Goal: Transaction & Acquisition: Purchase product/service

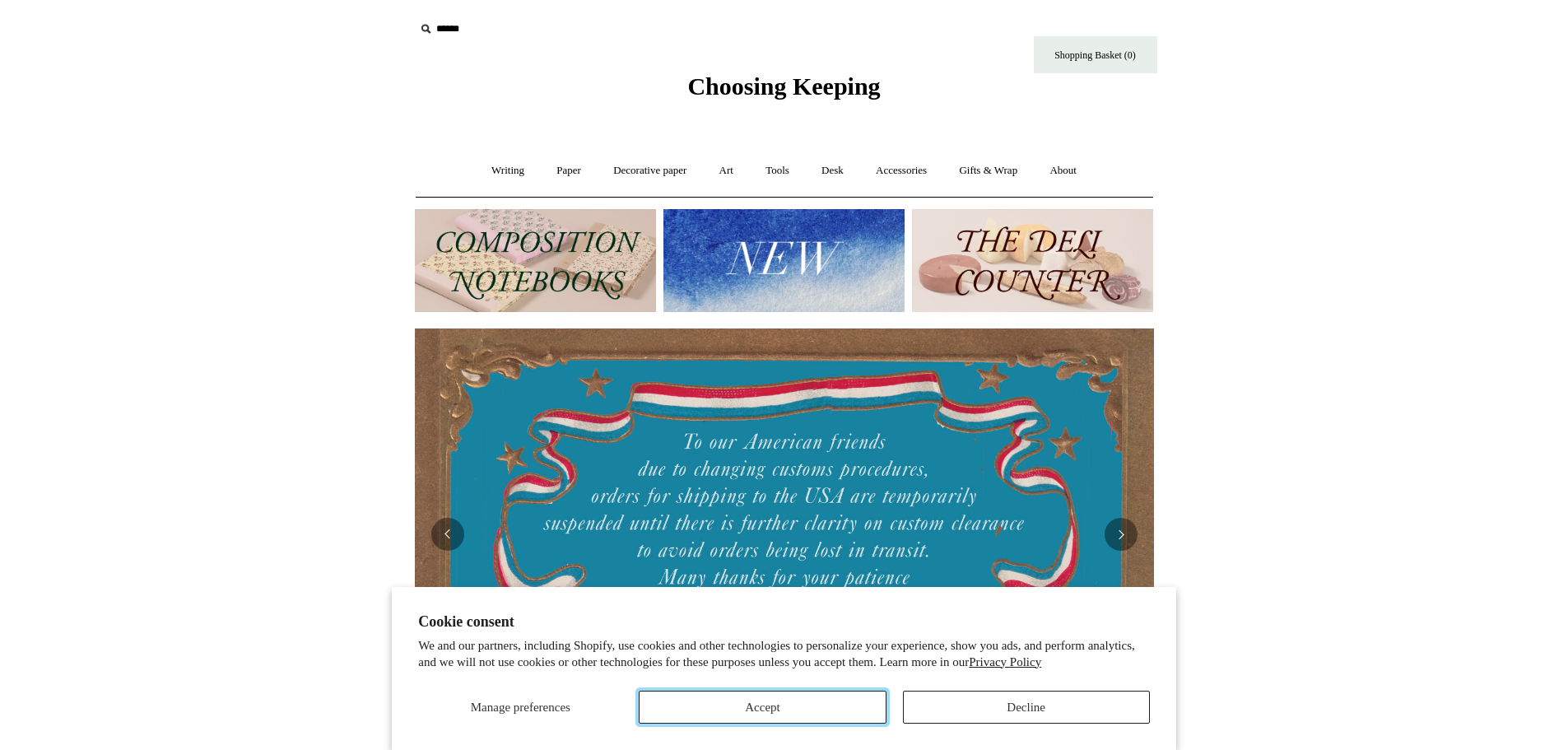
click at [847, 701] on button "Accept" at bounding box center [762, 706] width 247 height 33
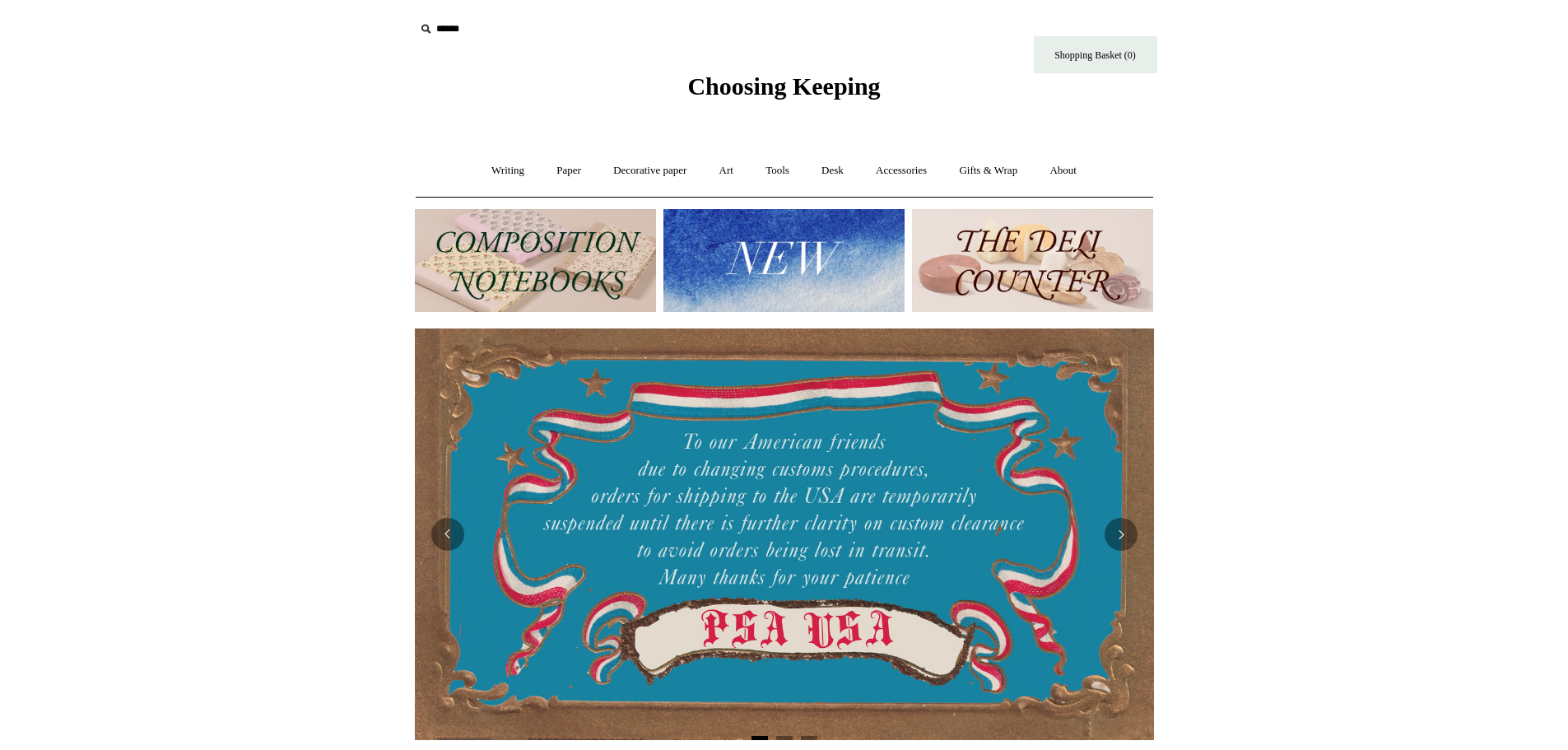
click at [456, 24] on input "text" at bounding box center [516, 29] width 202 height 31
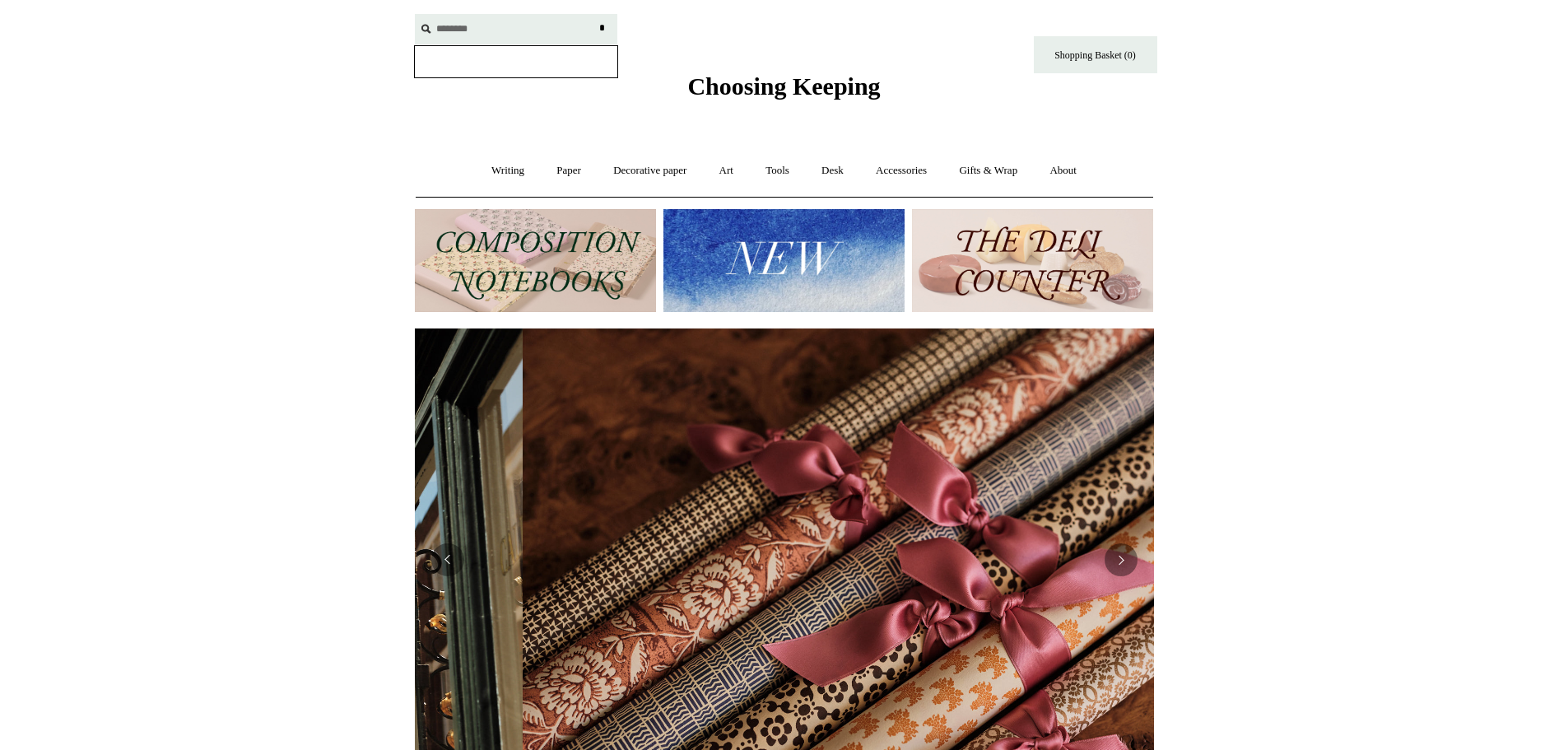
scroll to position [0, 1478]
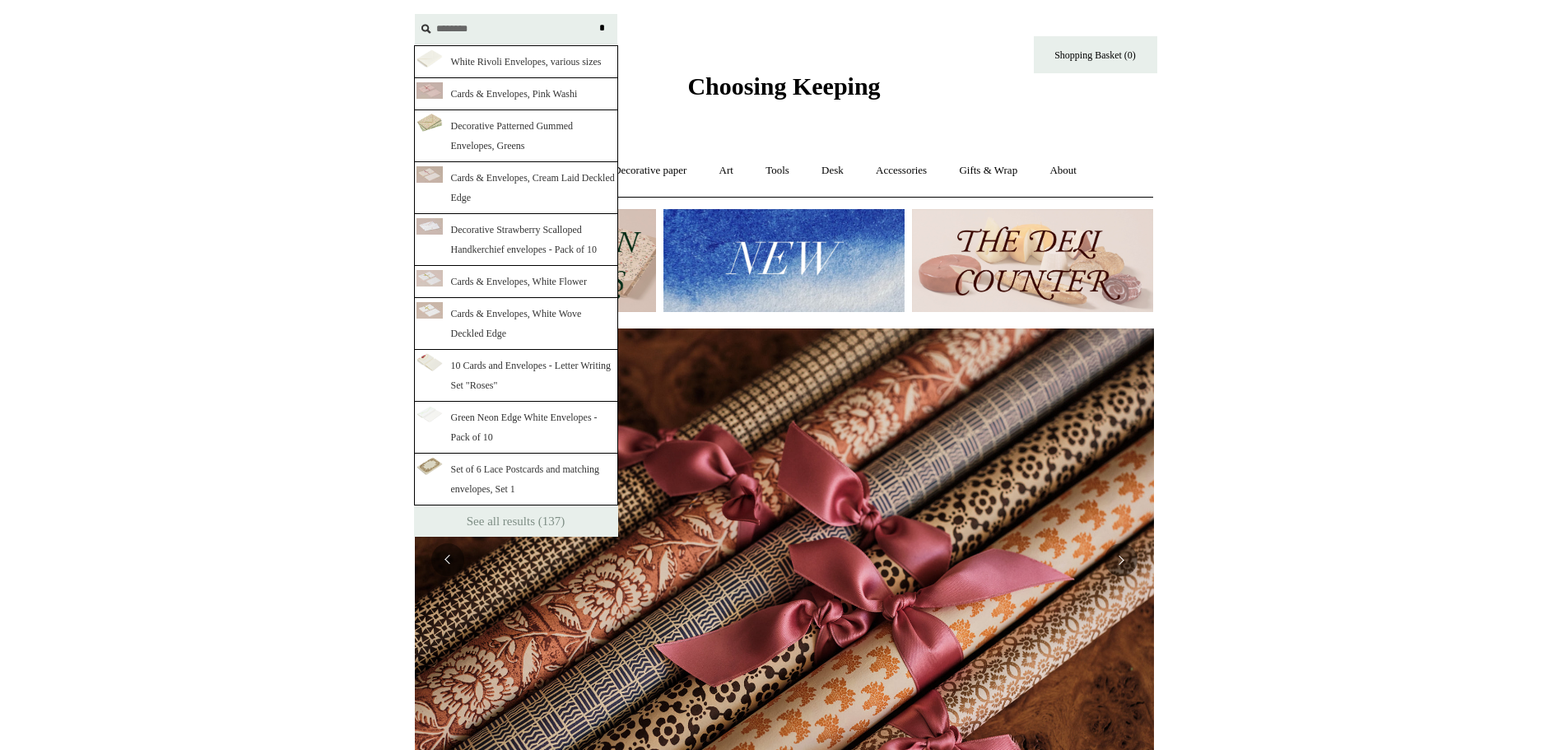
type input "********"
click at [594, 14] on input "*" at bounding box center [603, 28] width 17 height 29
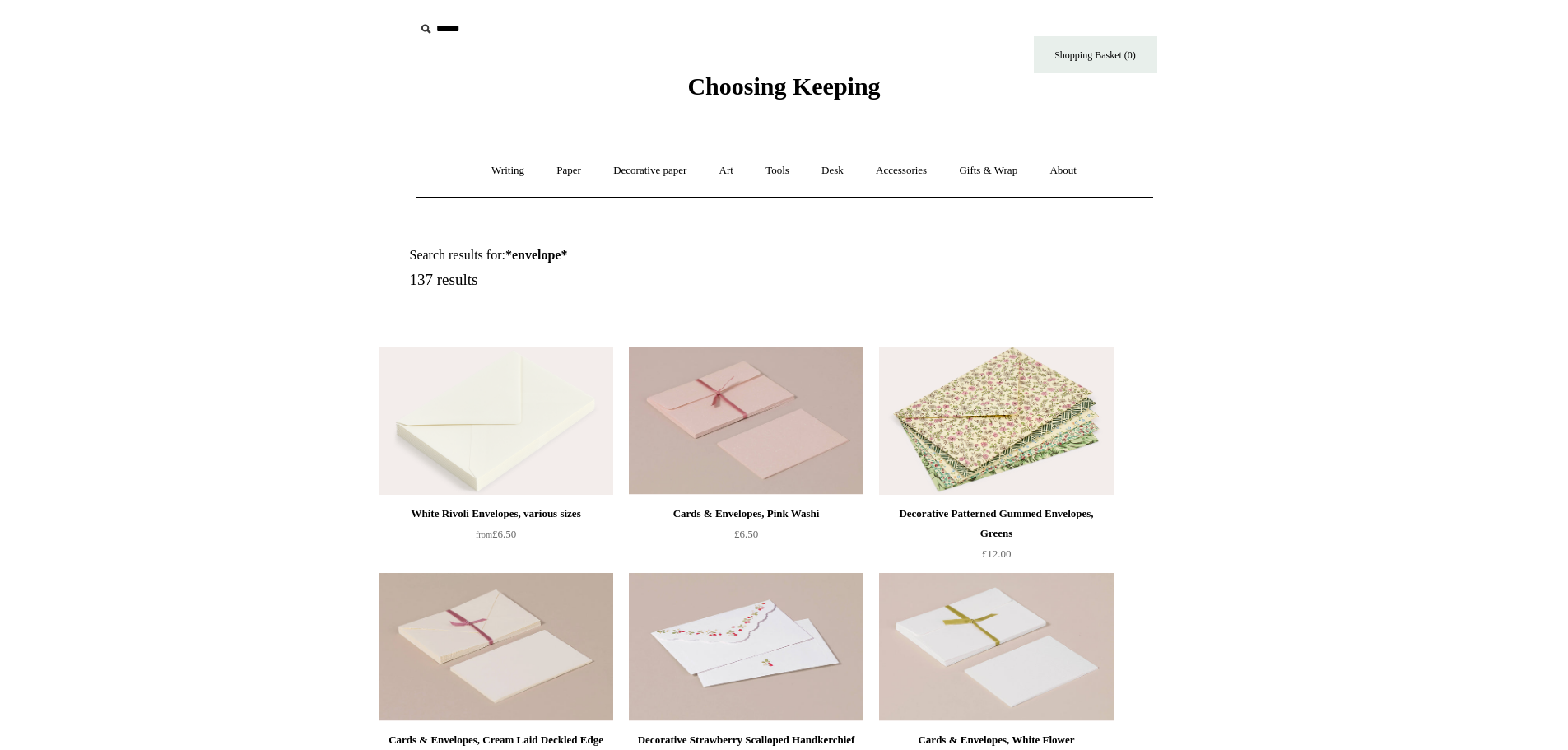
scroll to position [164, 0]
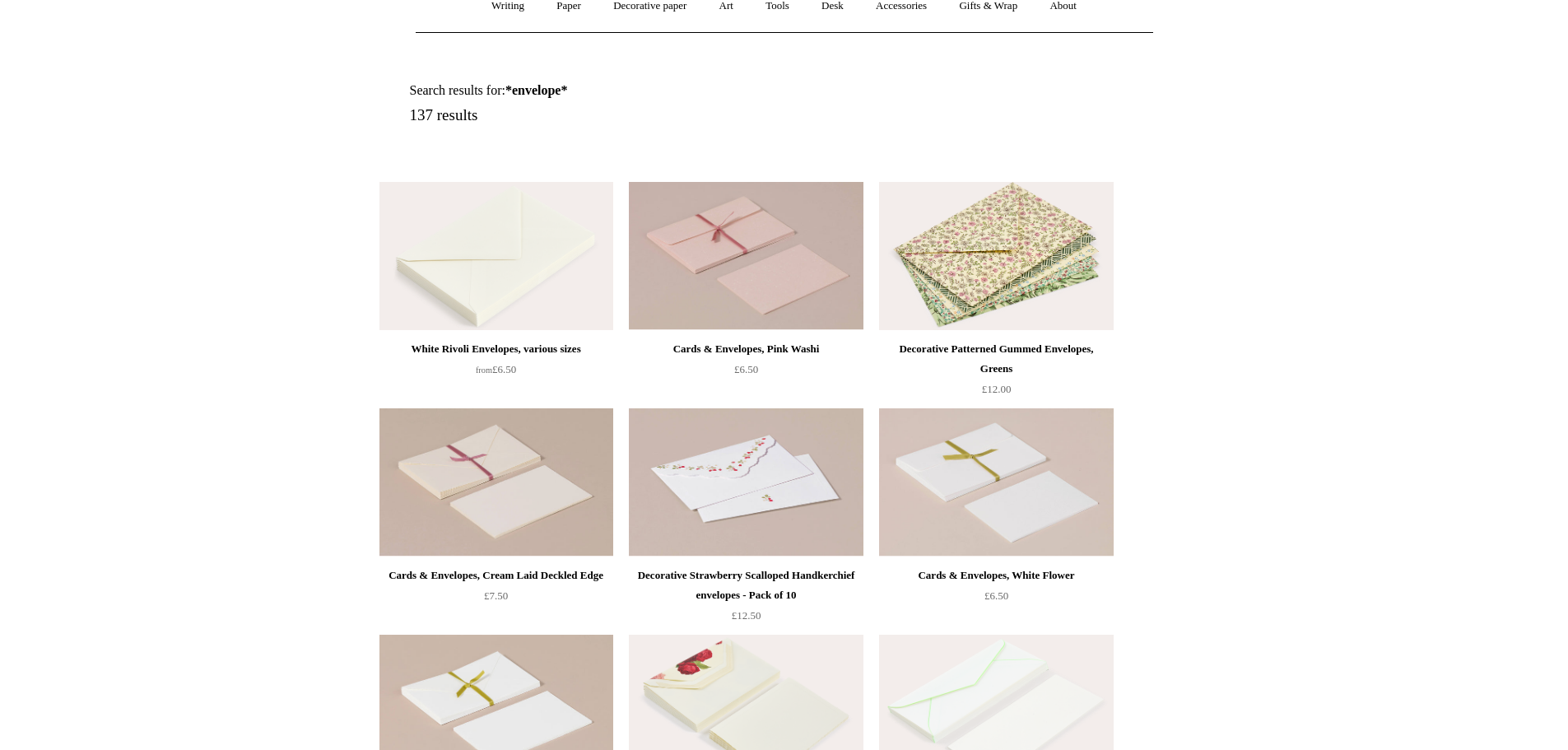
drag, startPoint x: 1032, startPoint y: 491, endPoint x: 1300, endPoint y: 550, distance: 274.4
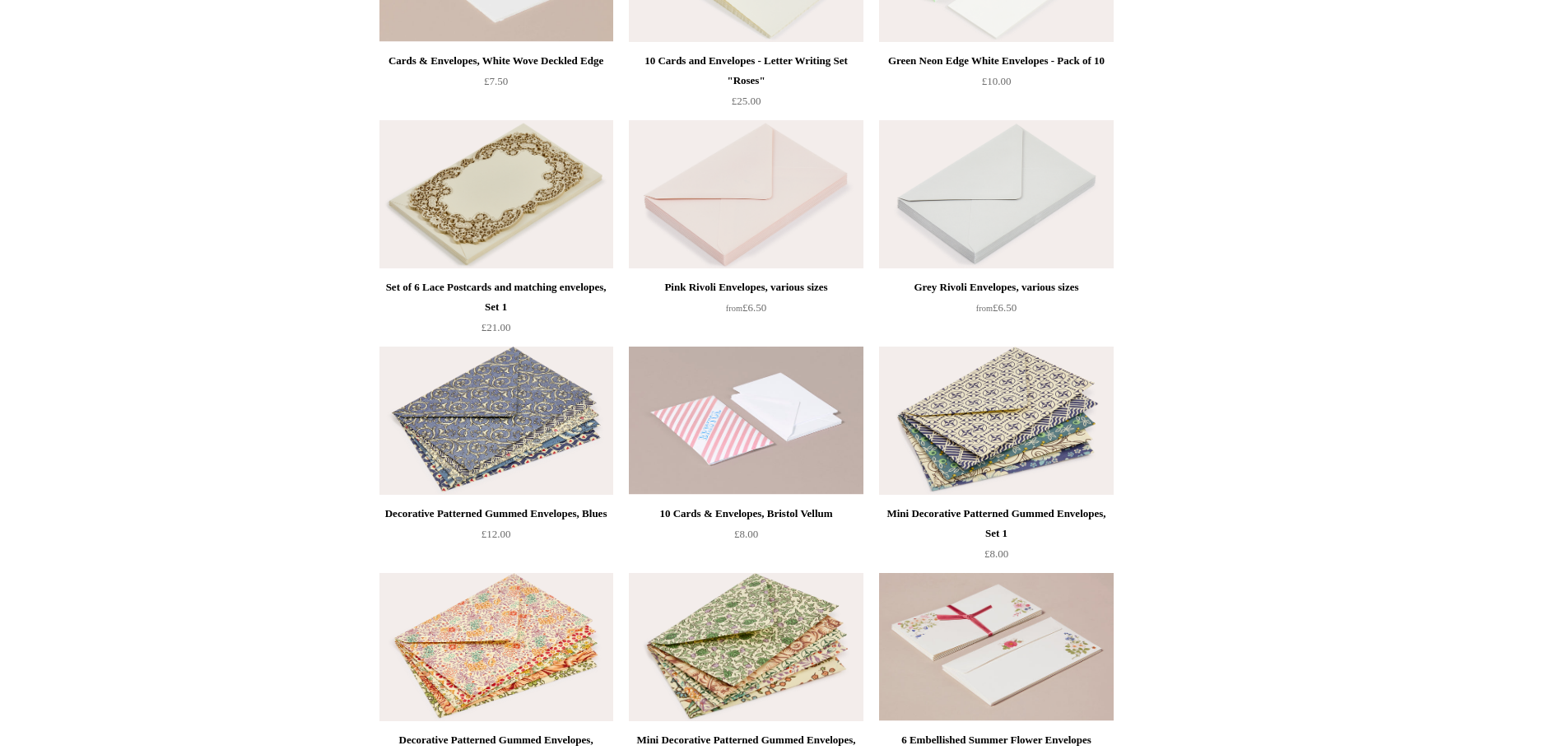
scroll to position [576, 0]
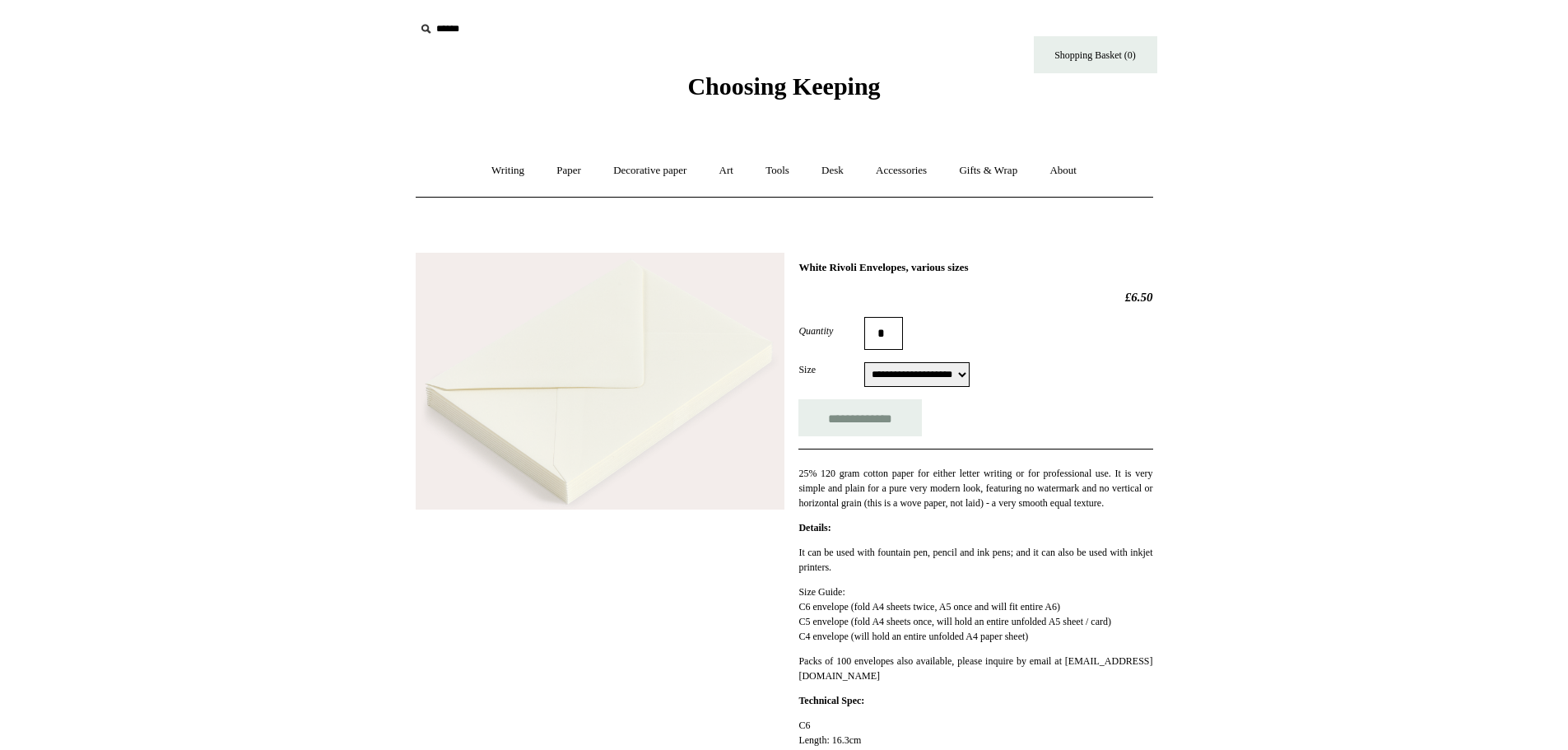
click at [651, 371] on img at bounding box center [600, 382] width 368 height 257
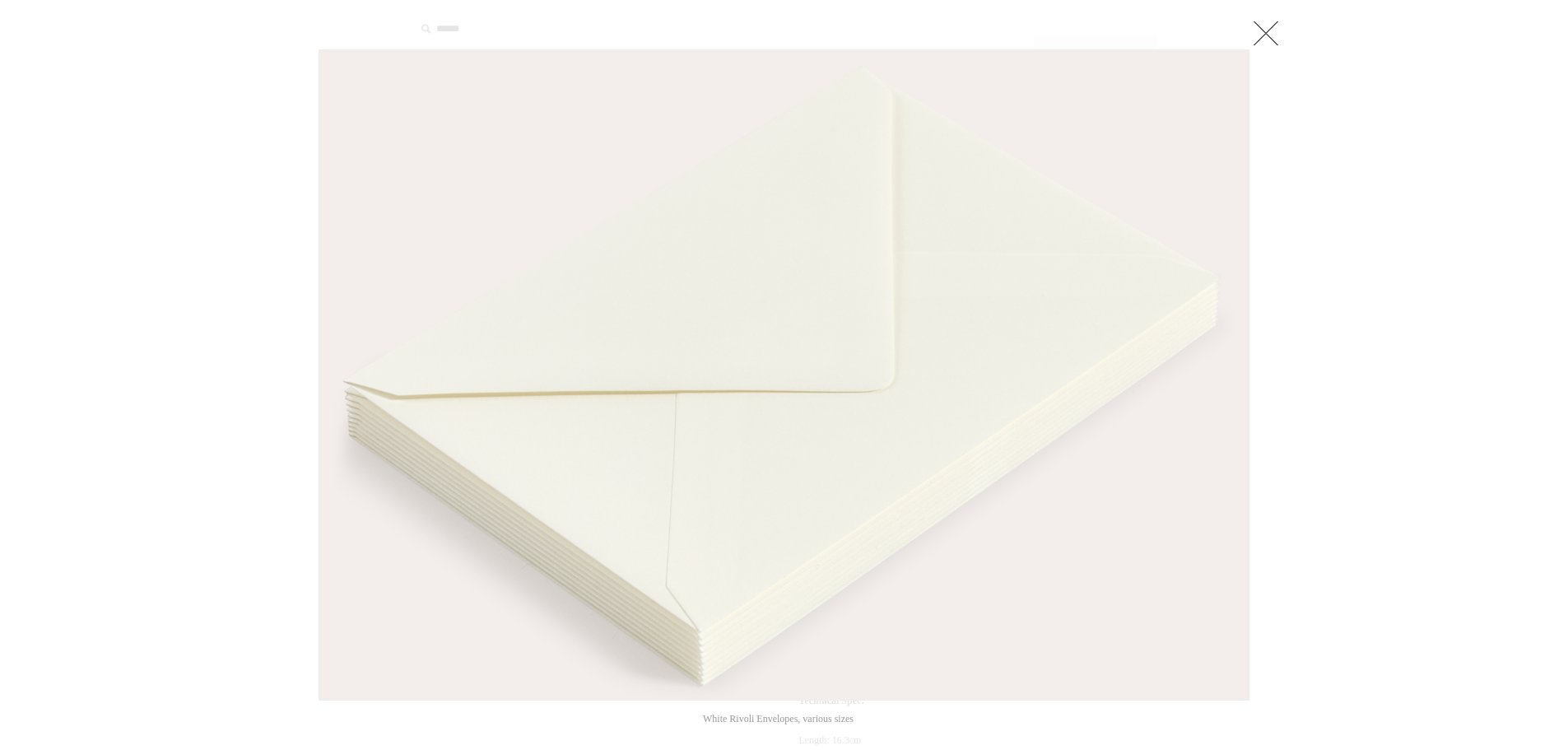
click at [1215, 402] on img at bounding box center [784, 375] width 929 height 649
click at [744, 330] on img at bounding box center [784, 375] width 929 height 649
click at [746, 283] on img at bounding box center [784, 375] width 929 height 649
click at [1272, 36] on link at bounding box center [1265, 33] width 33 height 33
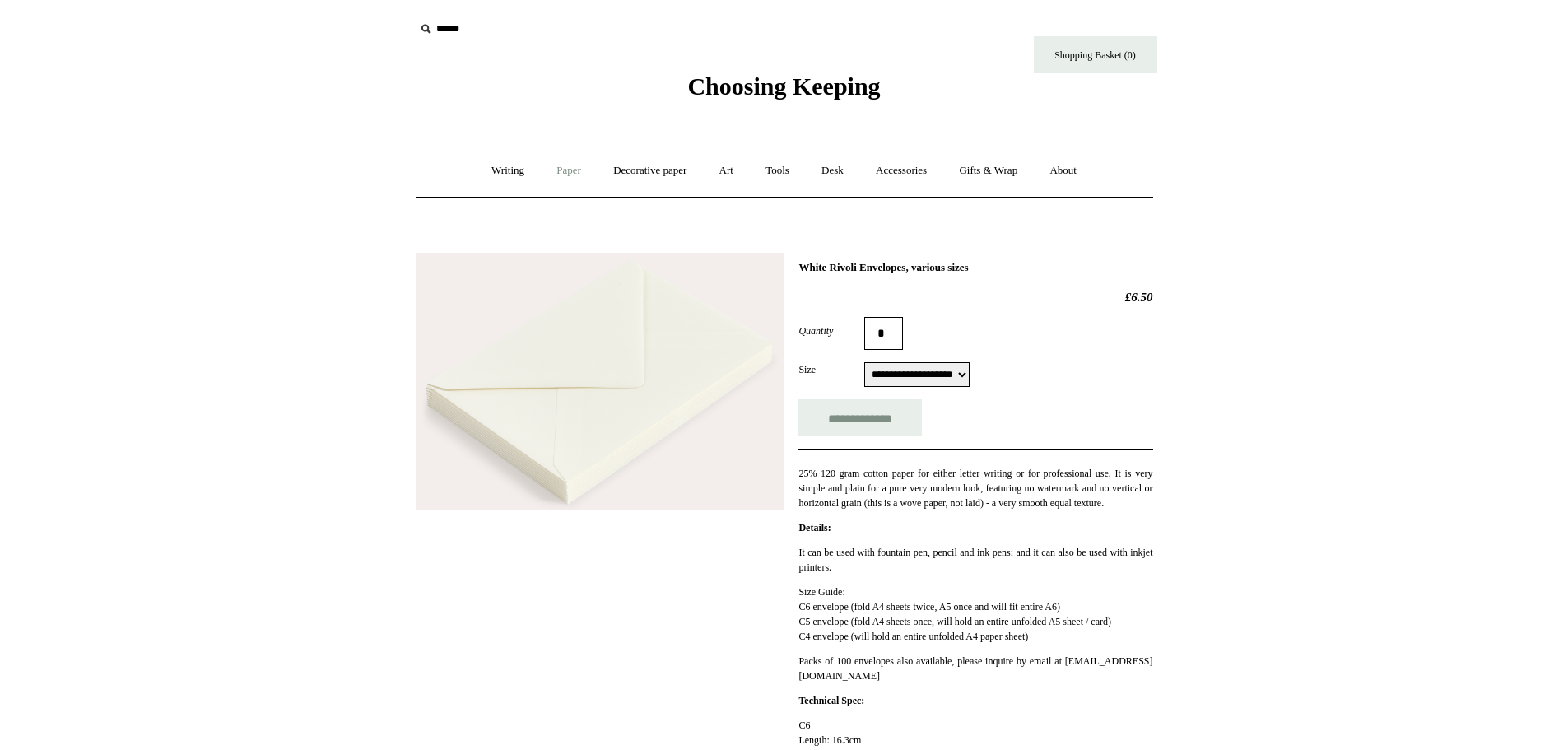
click at [570, 172] on link "Paper +" at bounding box center [569, 171] width 54 height 44
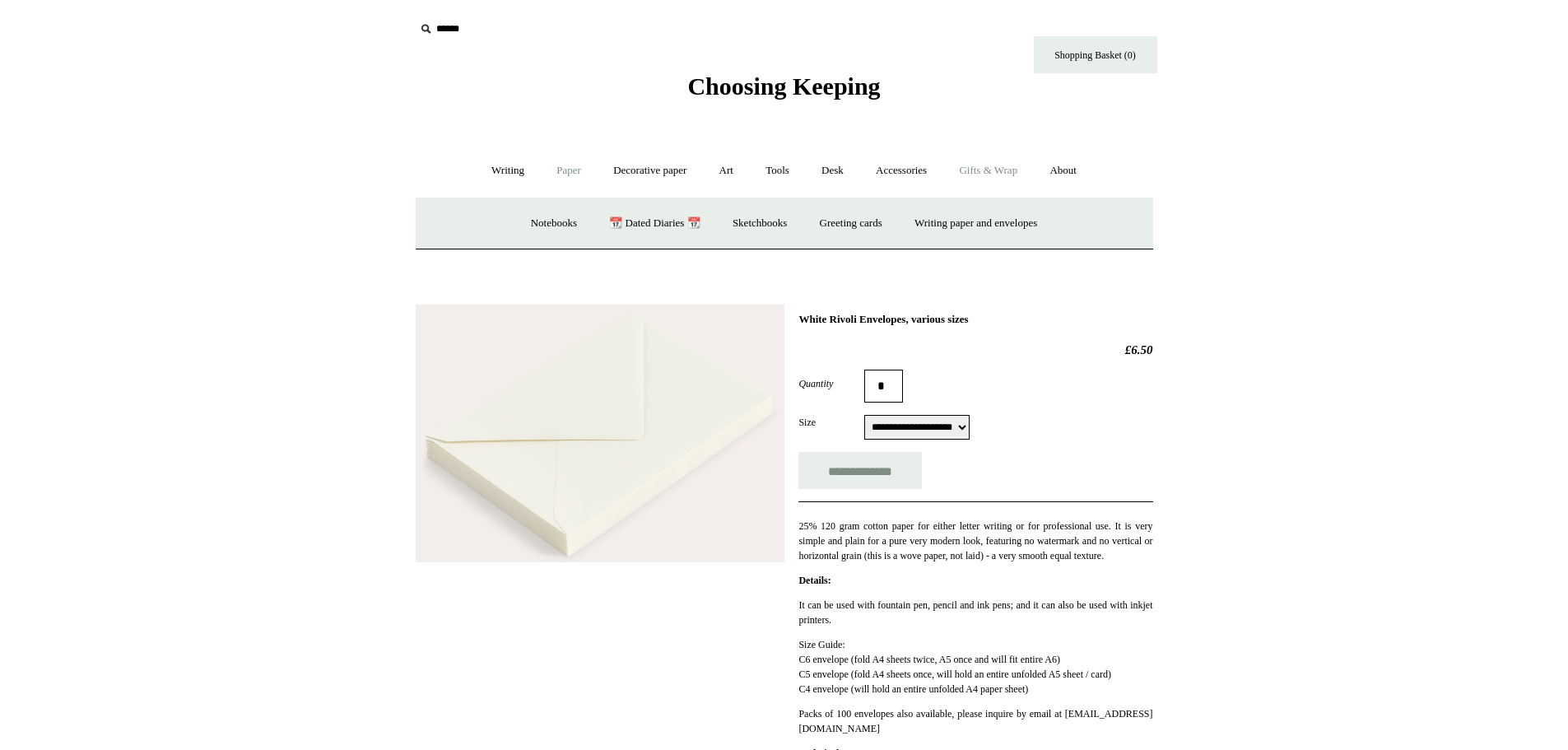
click at [988, 168] on link "Gifts & Wrap +" at bounding box center [988, 171] width 88 height 44
click at [660, 221] on link "Wrapping paper & Gift Bags" at bounding box center [620, 223] width 153 height 44
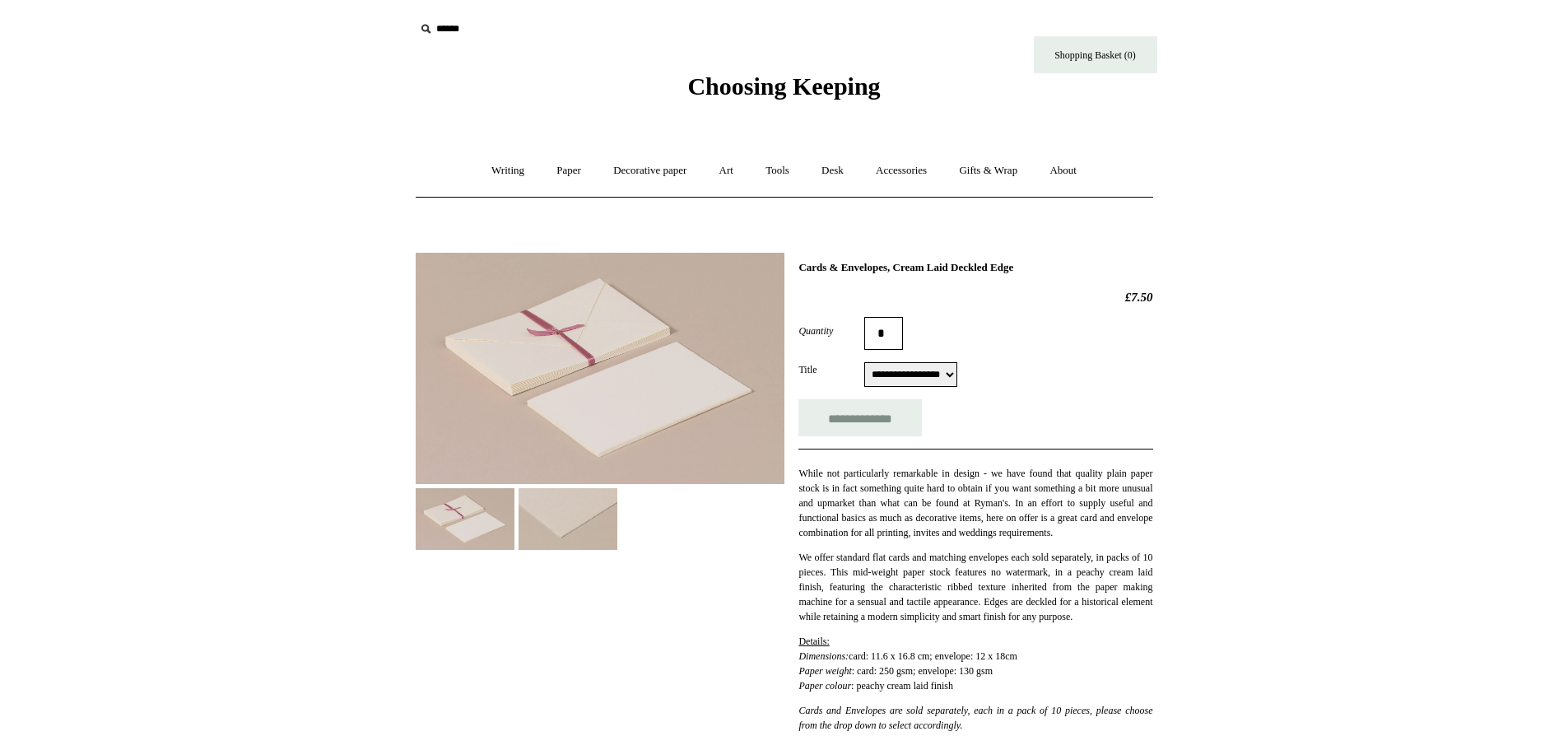
select select "**********"
click at [546, 429] on img at bounding box center [600, 368] width 368 height 231
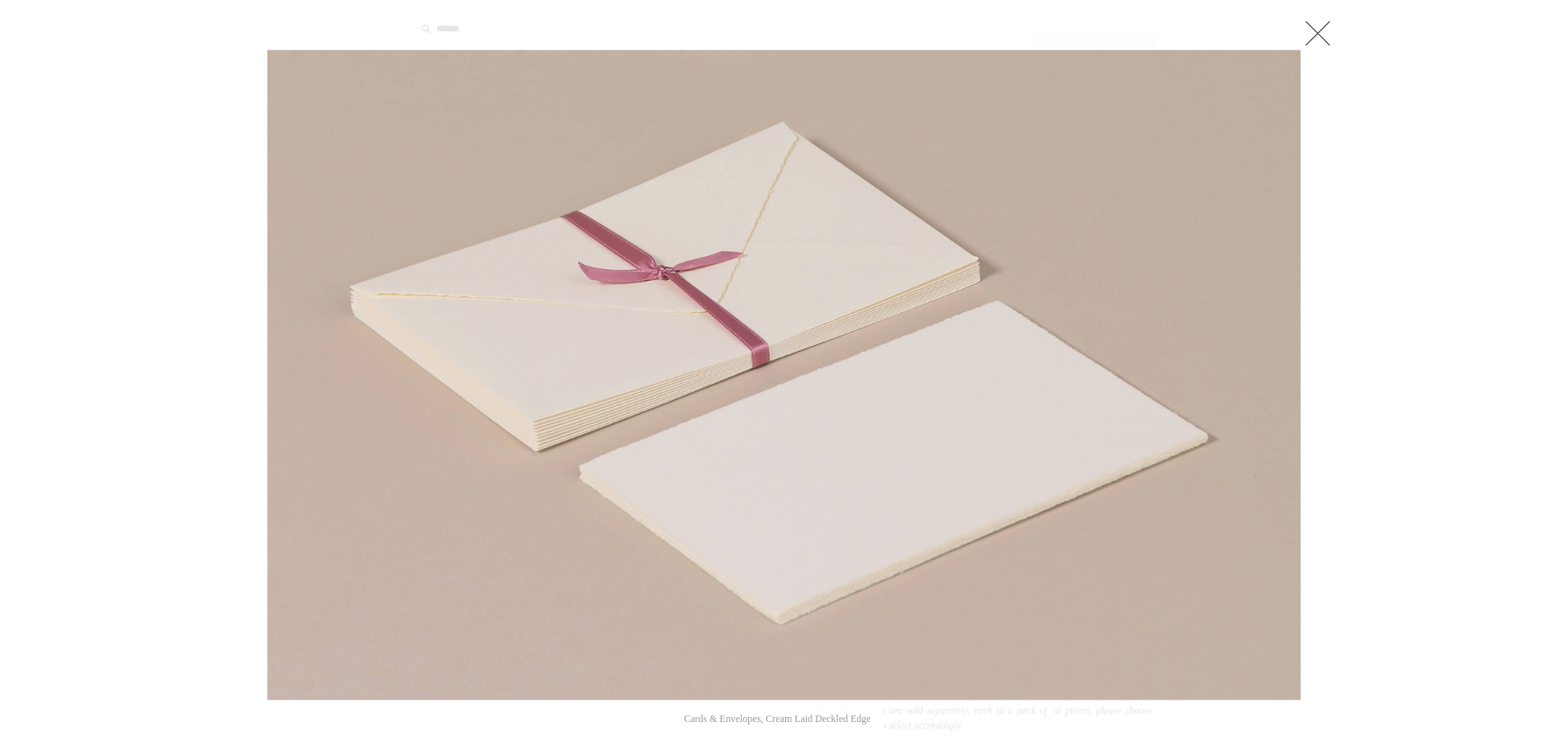
click at [814, 517] on img at bounding box center [784, 375] width 1033 height 649
click at [1277, 373] on span at bounding box center [1272, 375] width 24 height 24
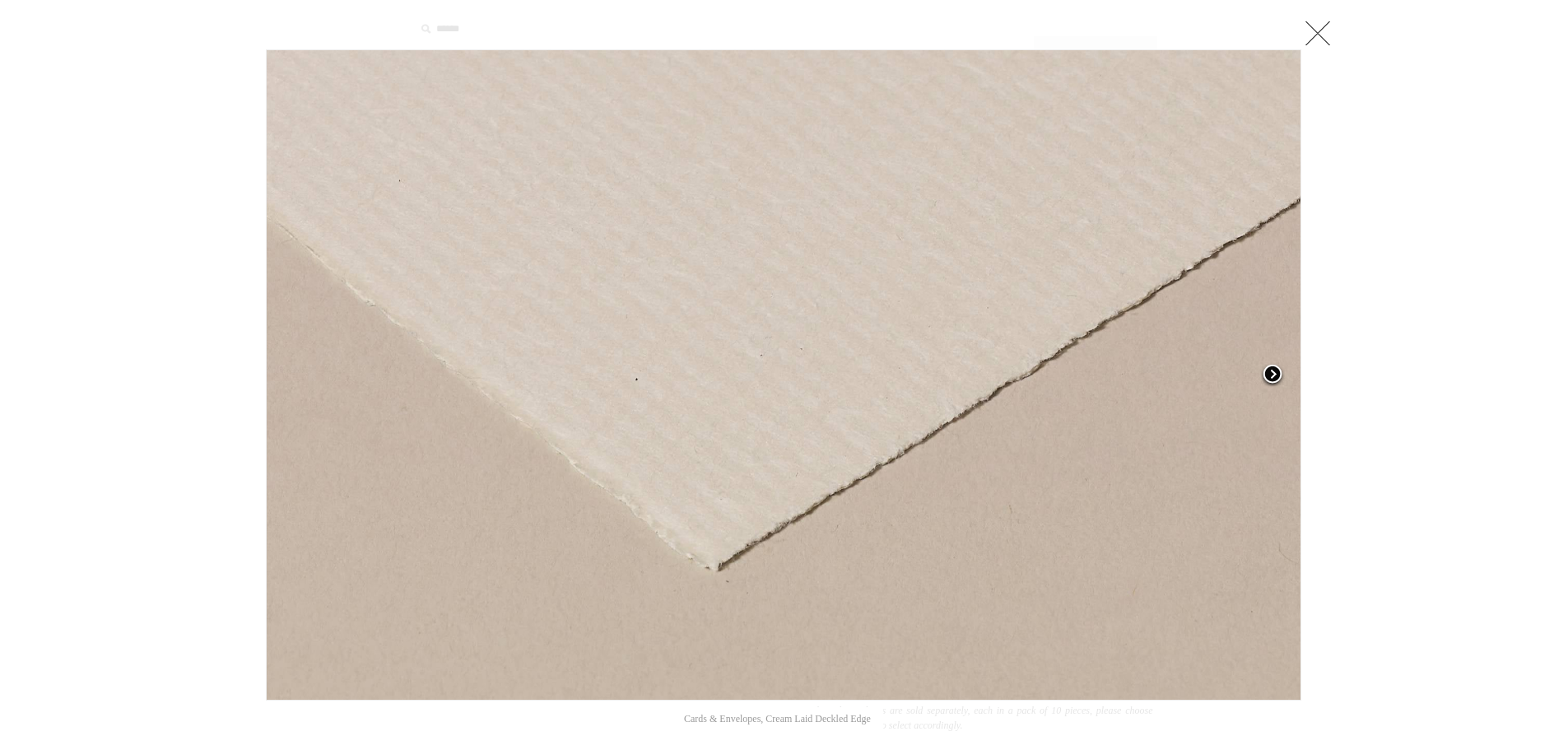
click at [1277, 373] on span at bounding box center [1272, 375] width 24 height 24
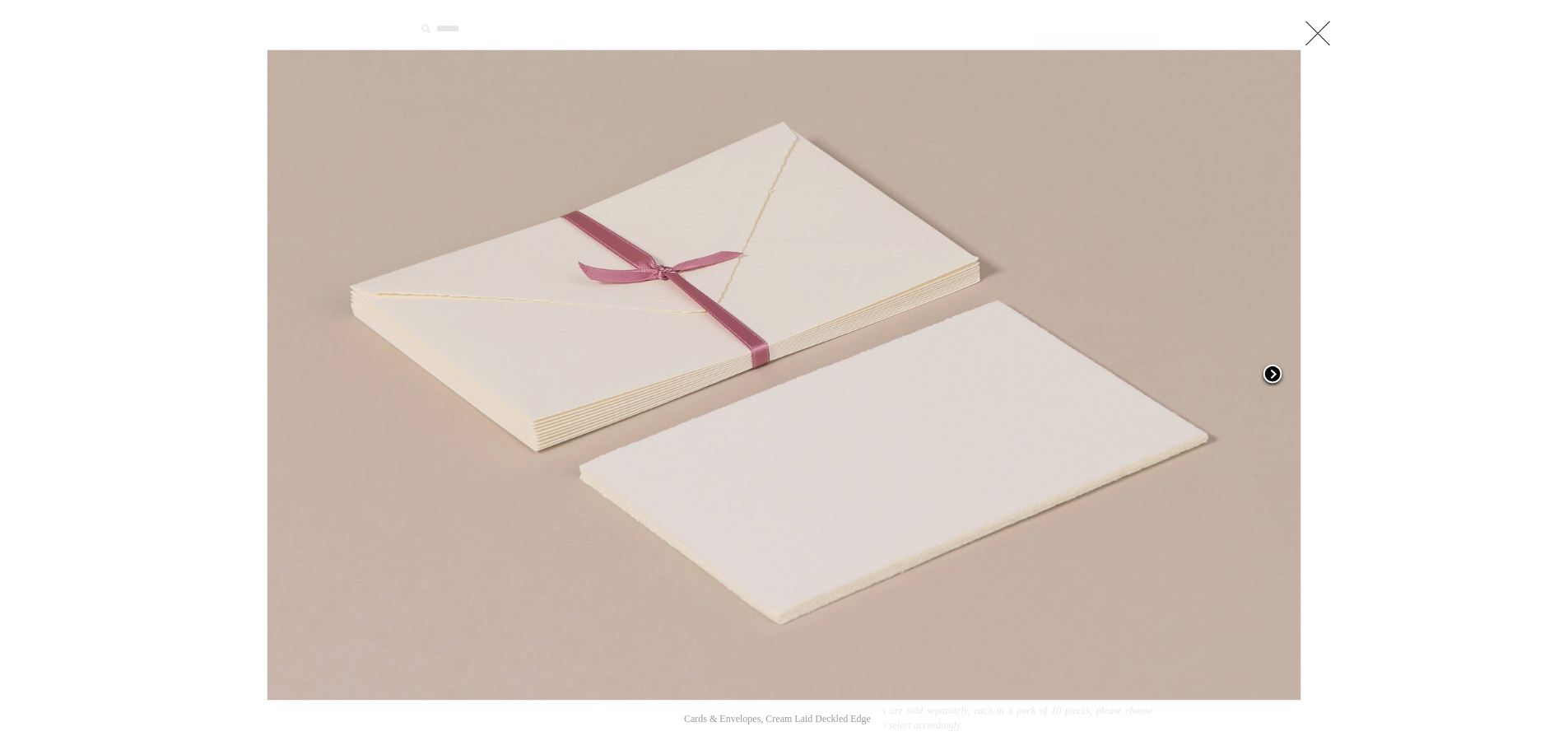
click at [1277, 373] on span at bounding box center [1272, 375] width 24 height 24
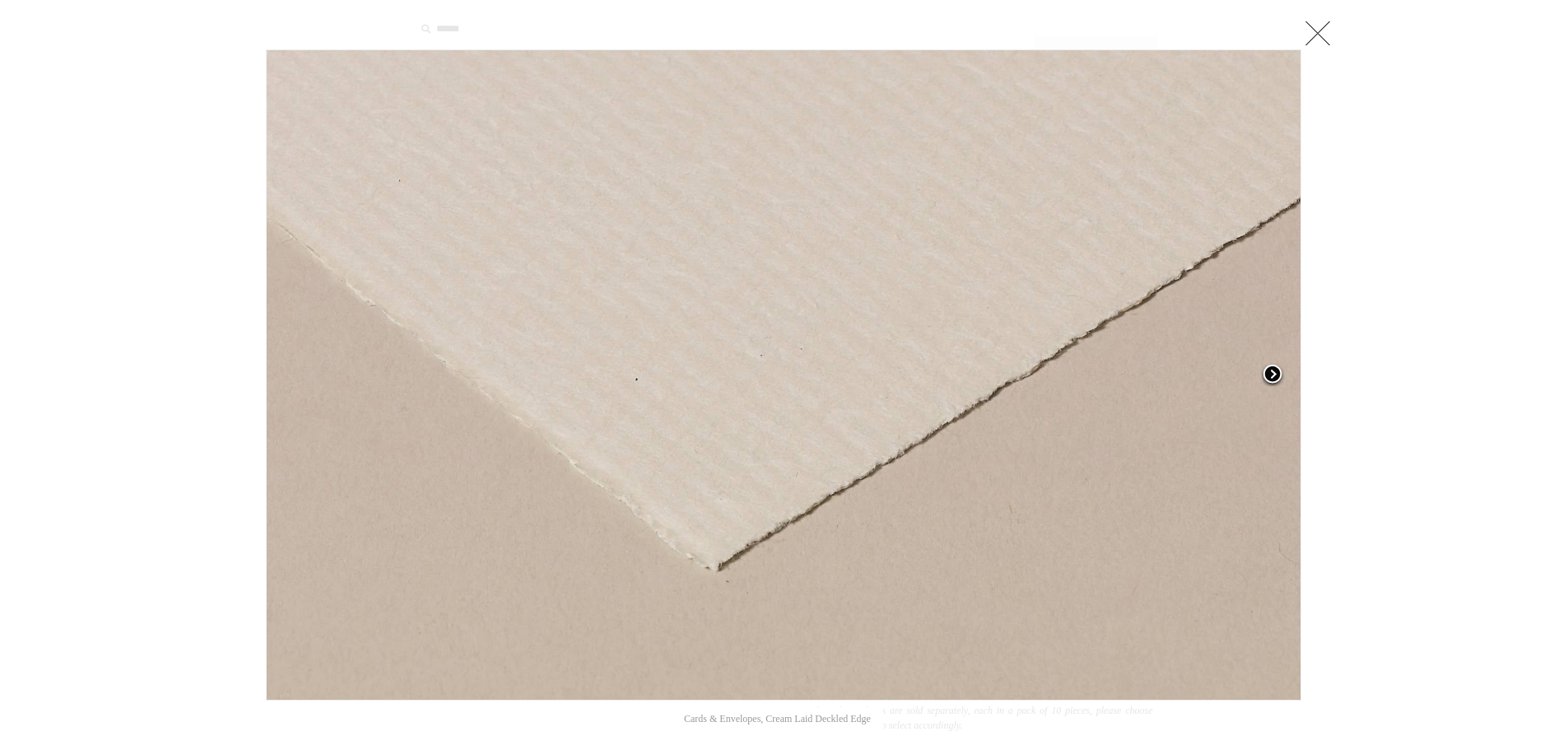
click at [1277, 373] on span at bounding box center [1272, 375] width 24 height 24
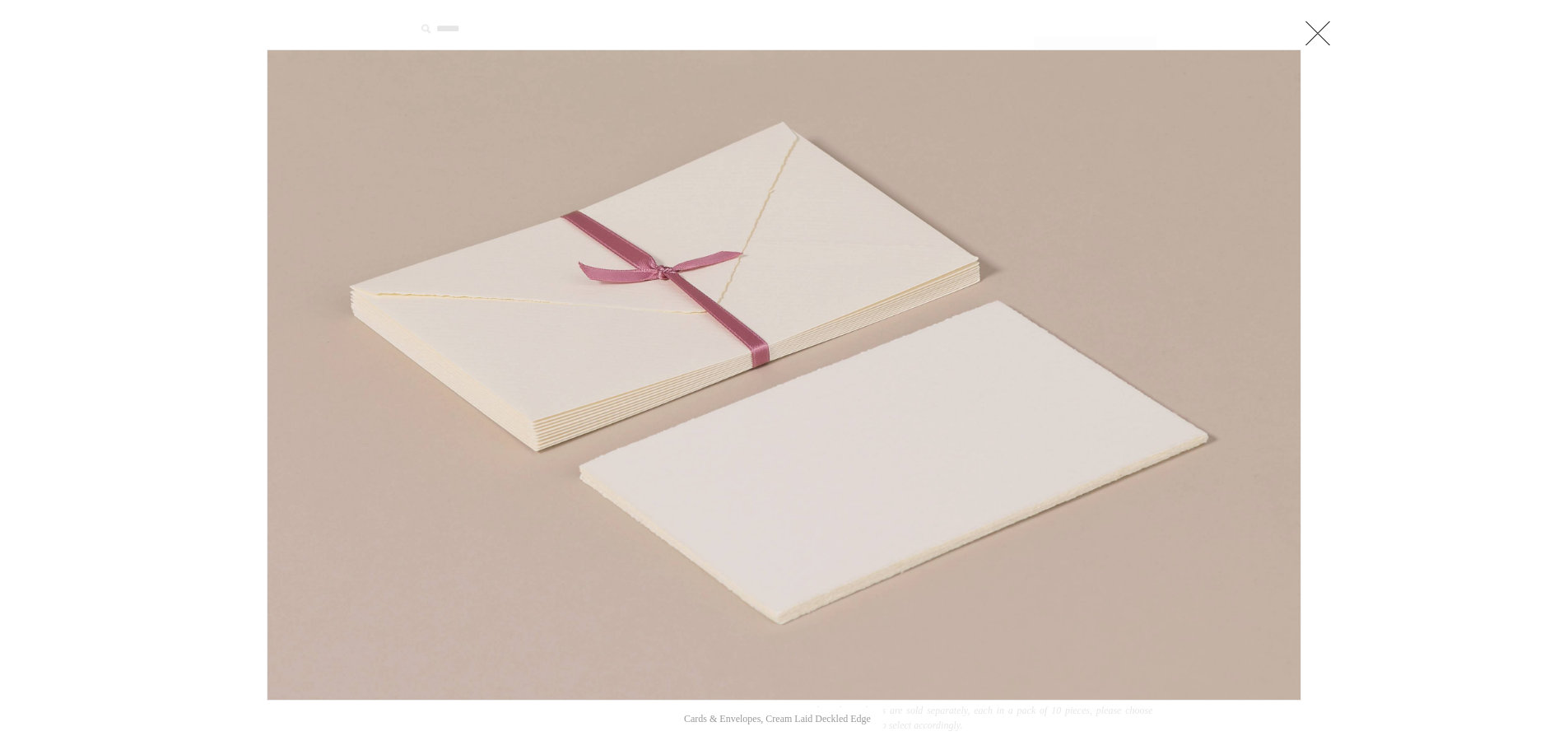
click at [1306, 15] on div at bounding box center [784, 653] width 1568 height 1306
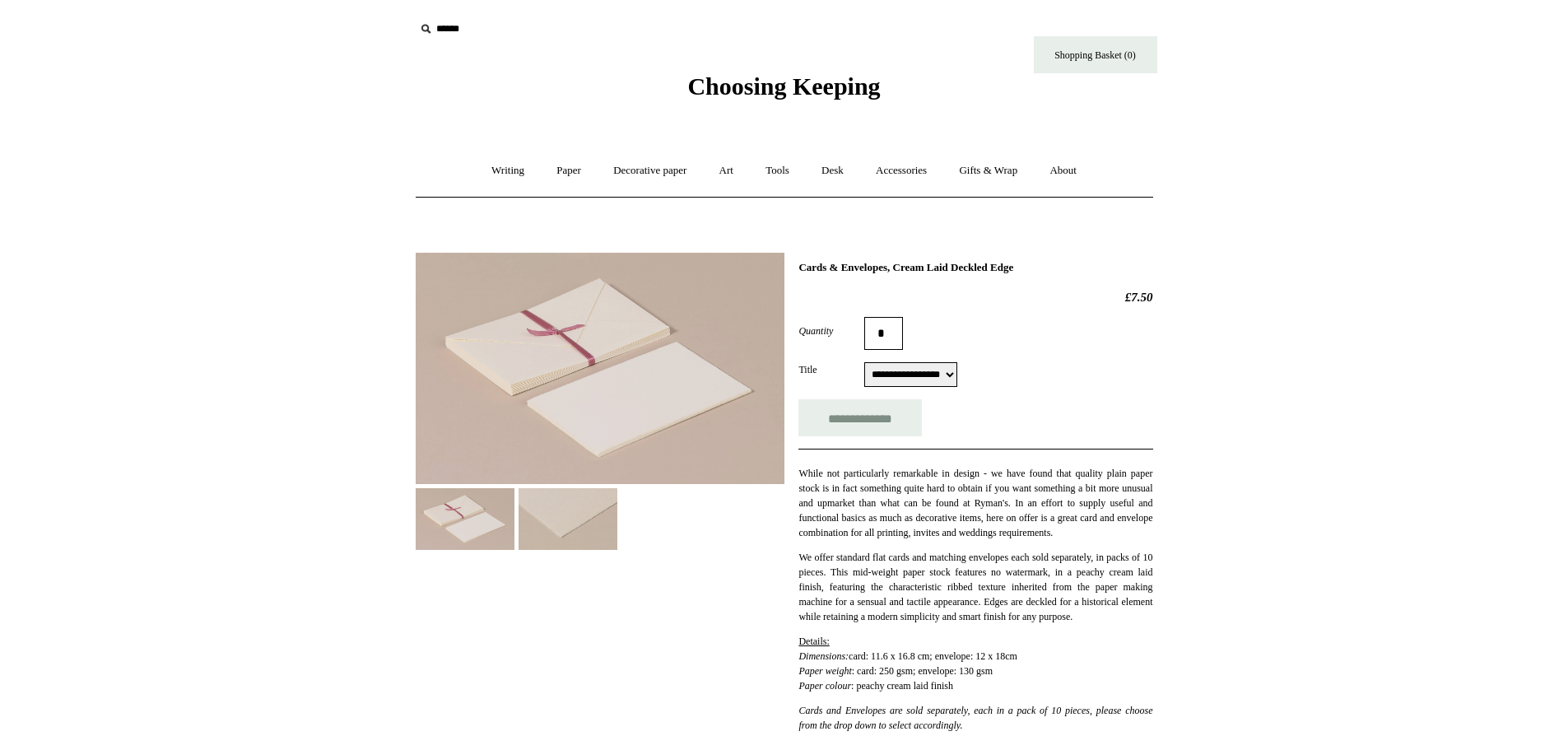
click at [945, 377] on select "**********" at bounding box center [910, 374] width 93 height 24
click at [876, 417] on input "**********" at bounding box center [860, 418] width 123 height 37
type input "**********"
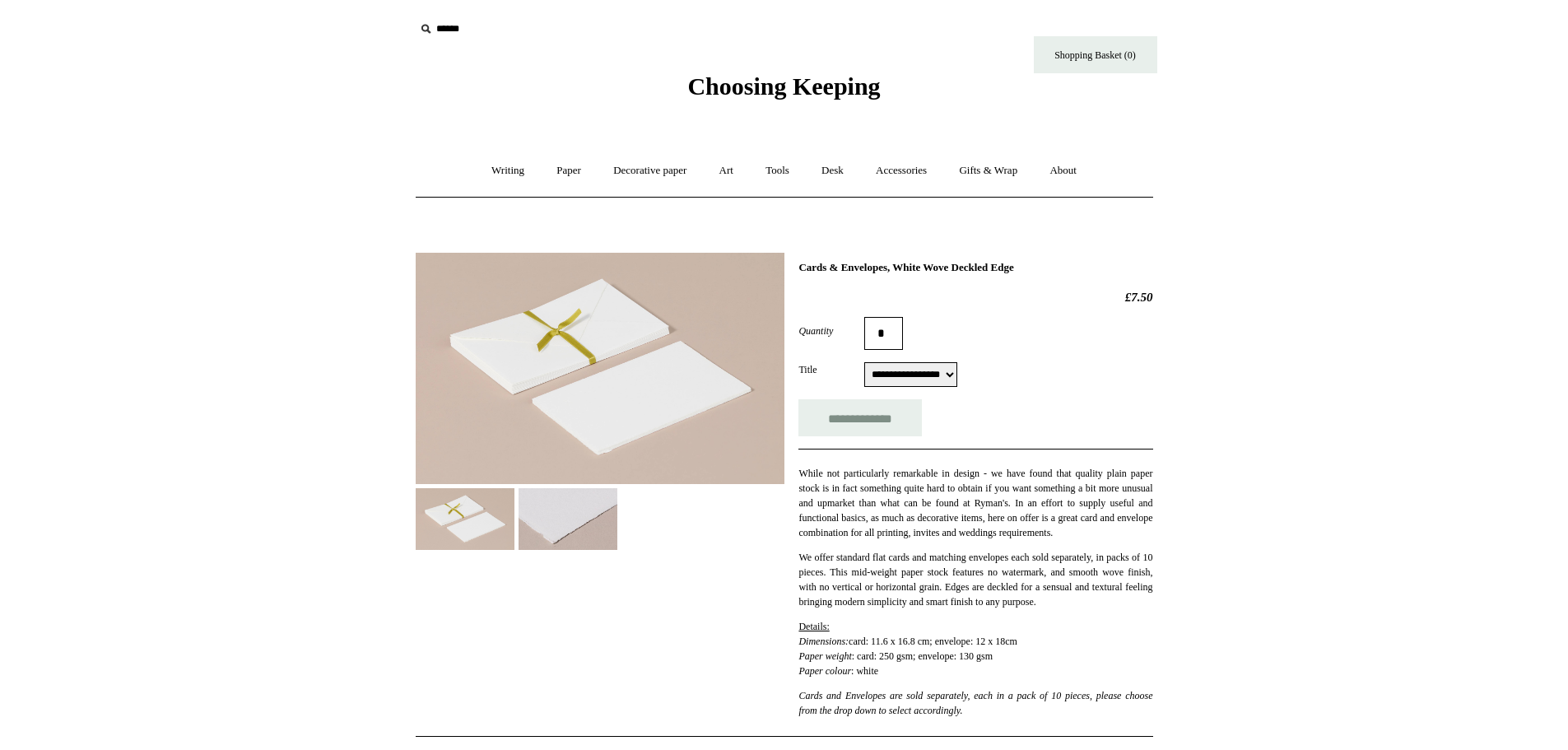
select select "**********"
click at [495, 527] on img at bounding box center [465, 519] width 99 height 62
click at [582, 370] on img at bounding box center [600, 368] width 368 height 231
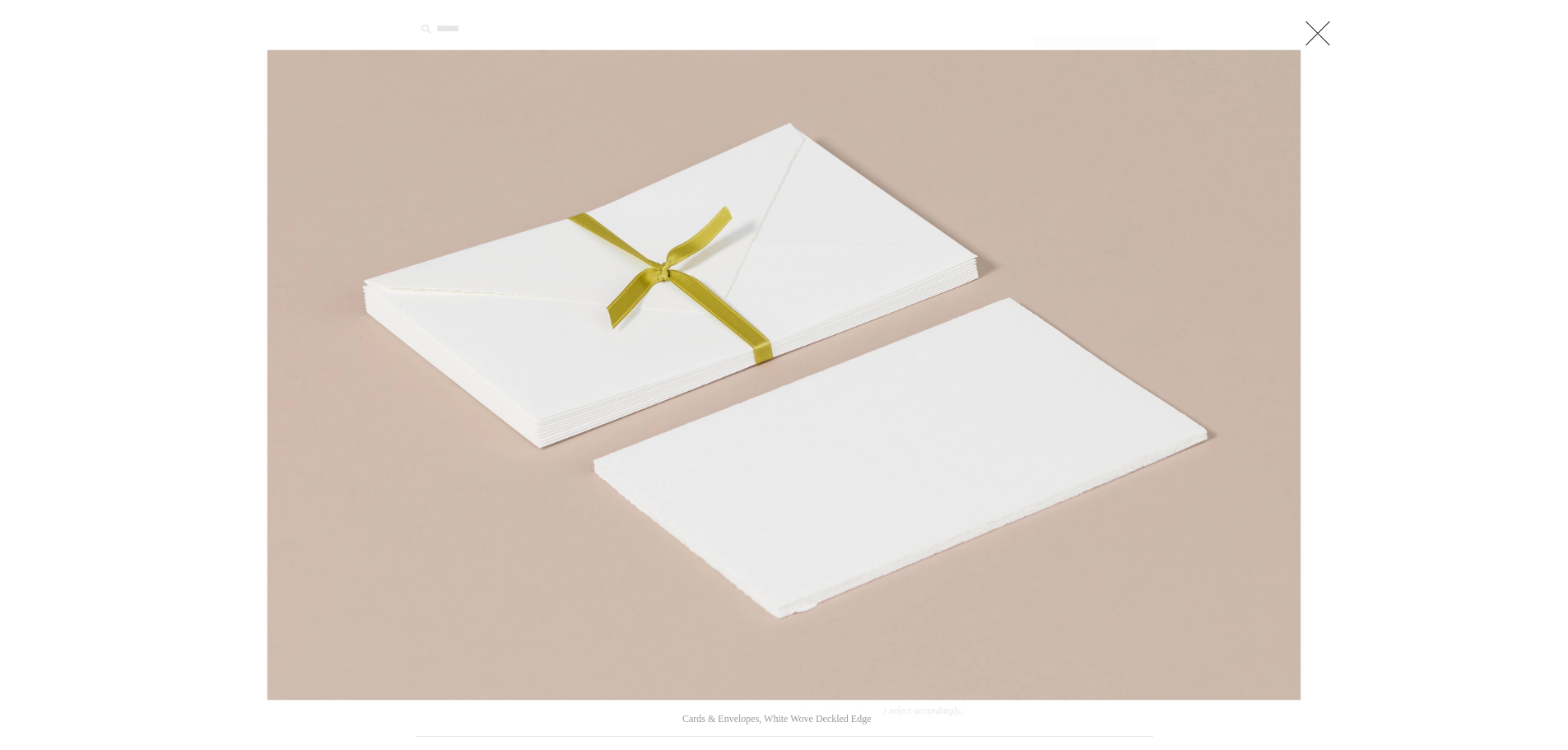
click at [893, 425] on img at bounding box center [784, 375] width 1033 height 649
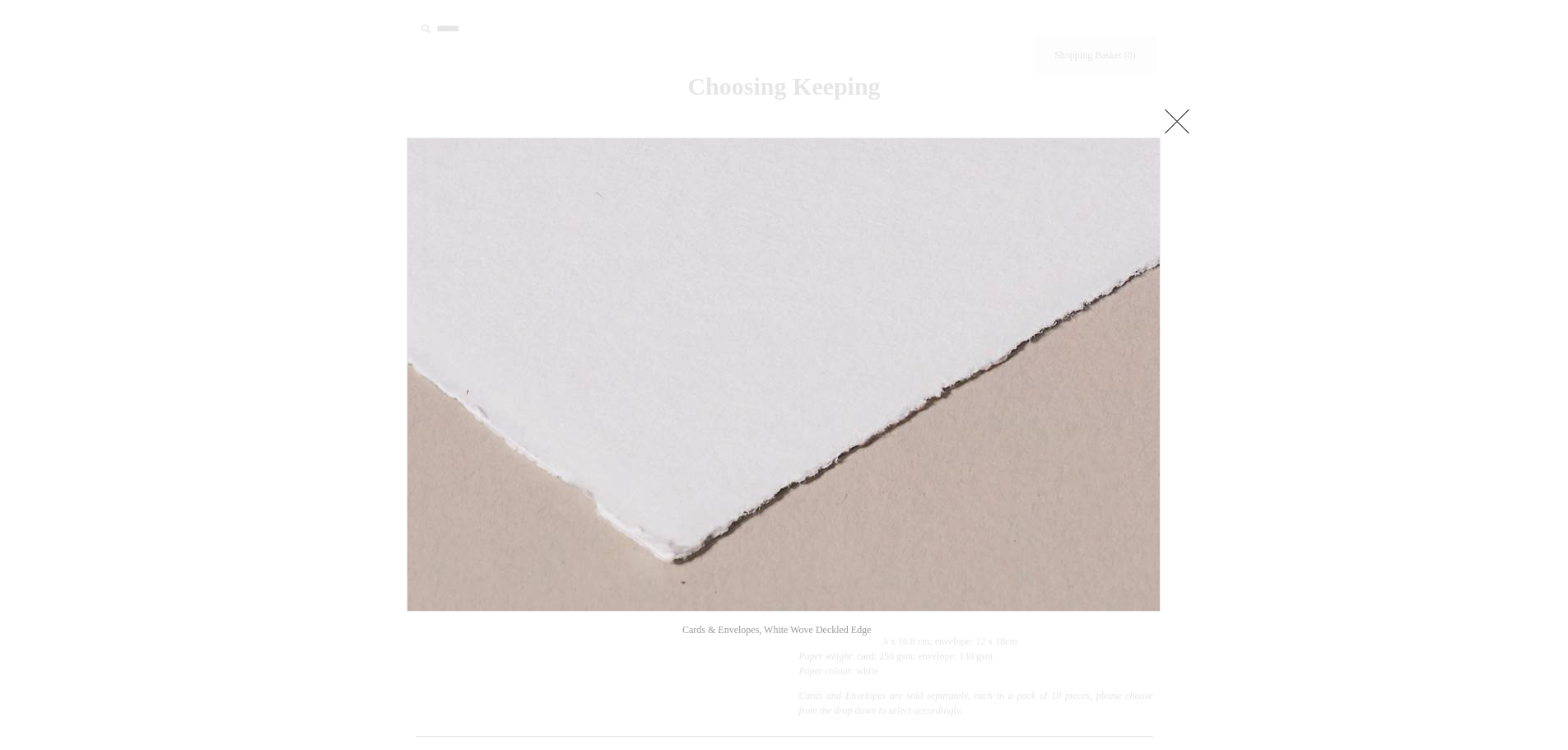
click at [764, 507] on img at bounding box center [784, 374] width 752 height 472
click at [1180, 132] on link at bounding box center [1176, 120] width 33 height 33
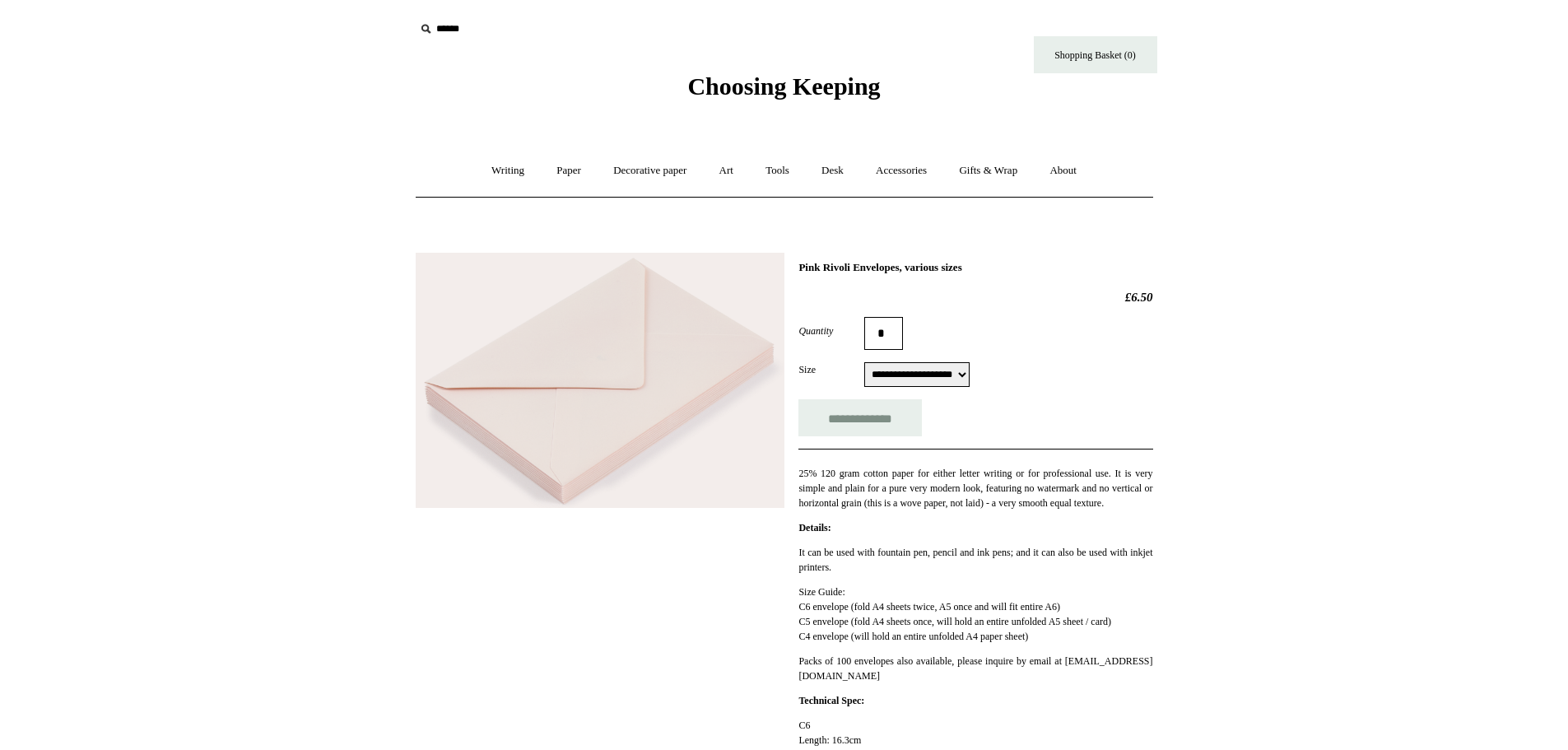
click at [603, 380] on img at bounding box center [600, 381] width 368 height 256
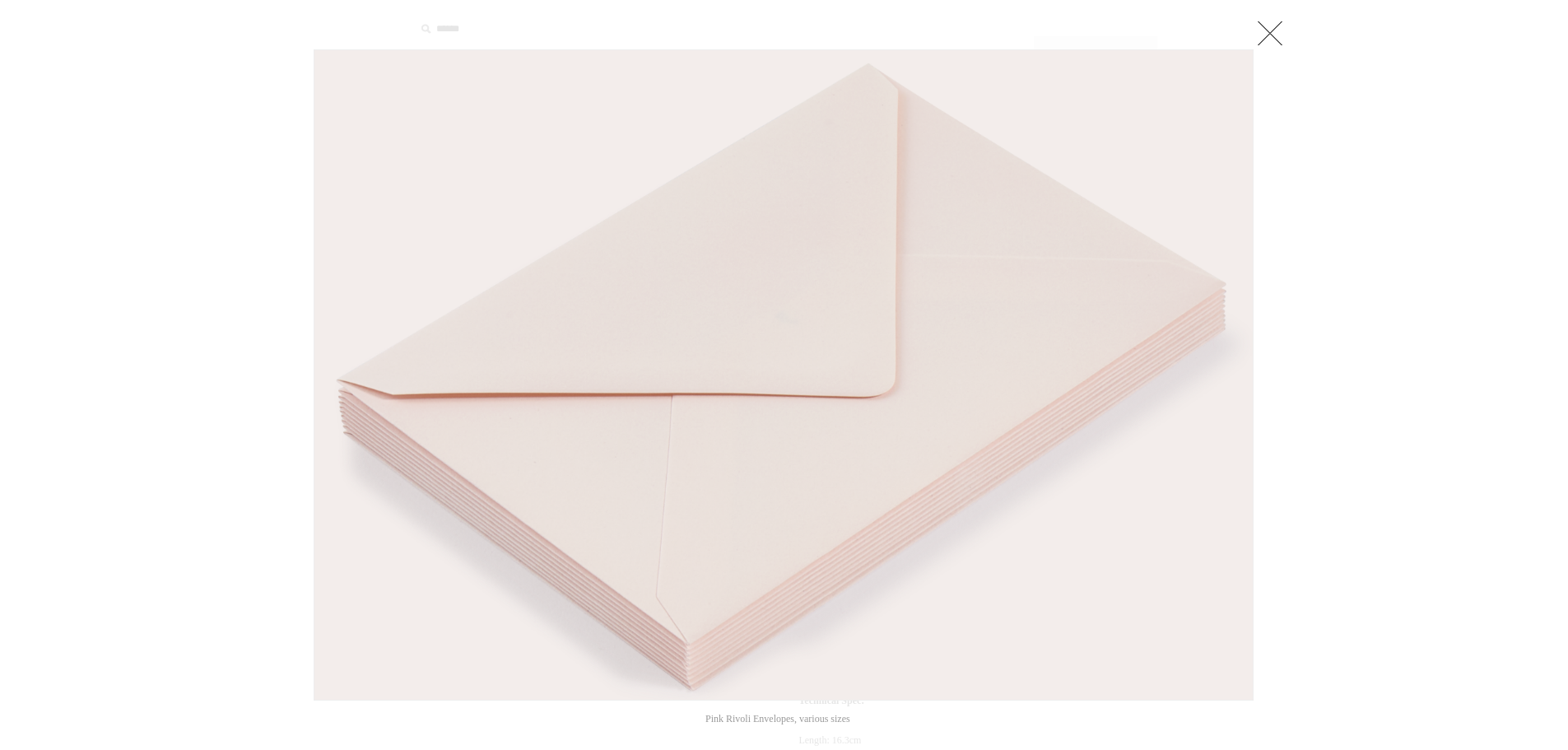
click at [1005, 368] on img at bounding box center [784, 375] width 938 height 649
click at [765, 219] on img at bounding box center [784, 375] width 938 height 649
click at [1258, 28] on link at bounding box center [1270, 33] width 33 height 33
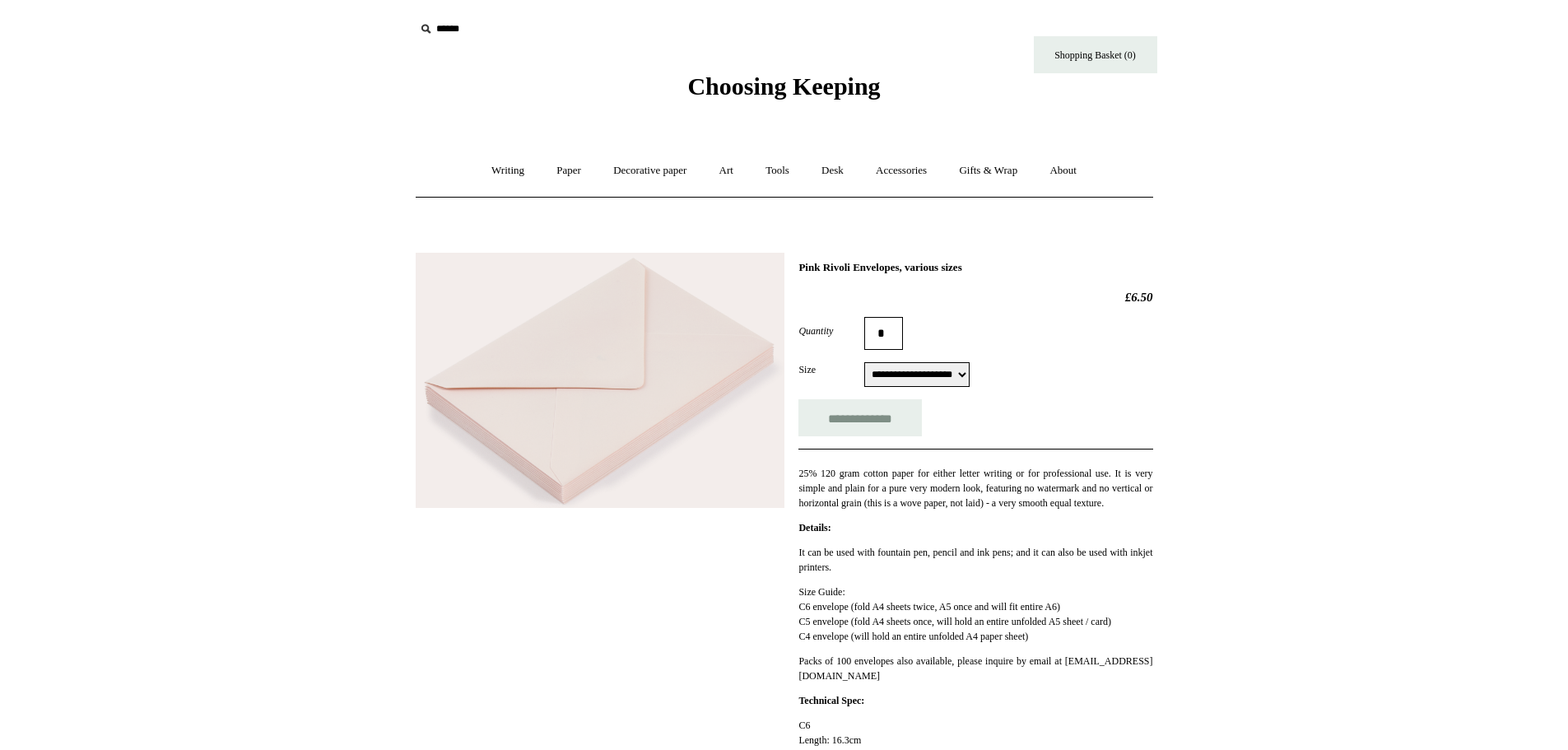
click at [925, 376] on select "**********" at bounding box center [916, 374] width 105 height 24
click at [864, 363] on select "**********" at bounding box center [916, 374] width 105 height 24
click at [888, 340] on input "*" at bounding box center [882, 333] width 38 height 33
type input "*"
click at [867, 314] on div "**********" at bounding box center [975, 571] width 354 height 620
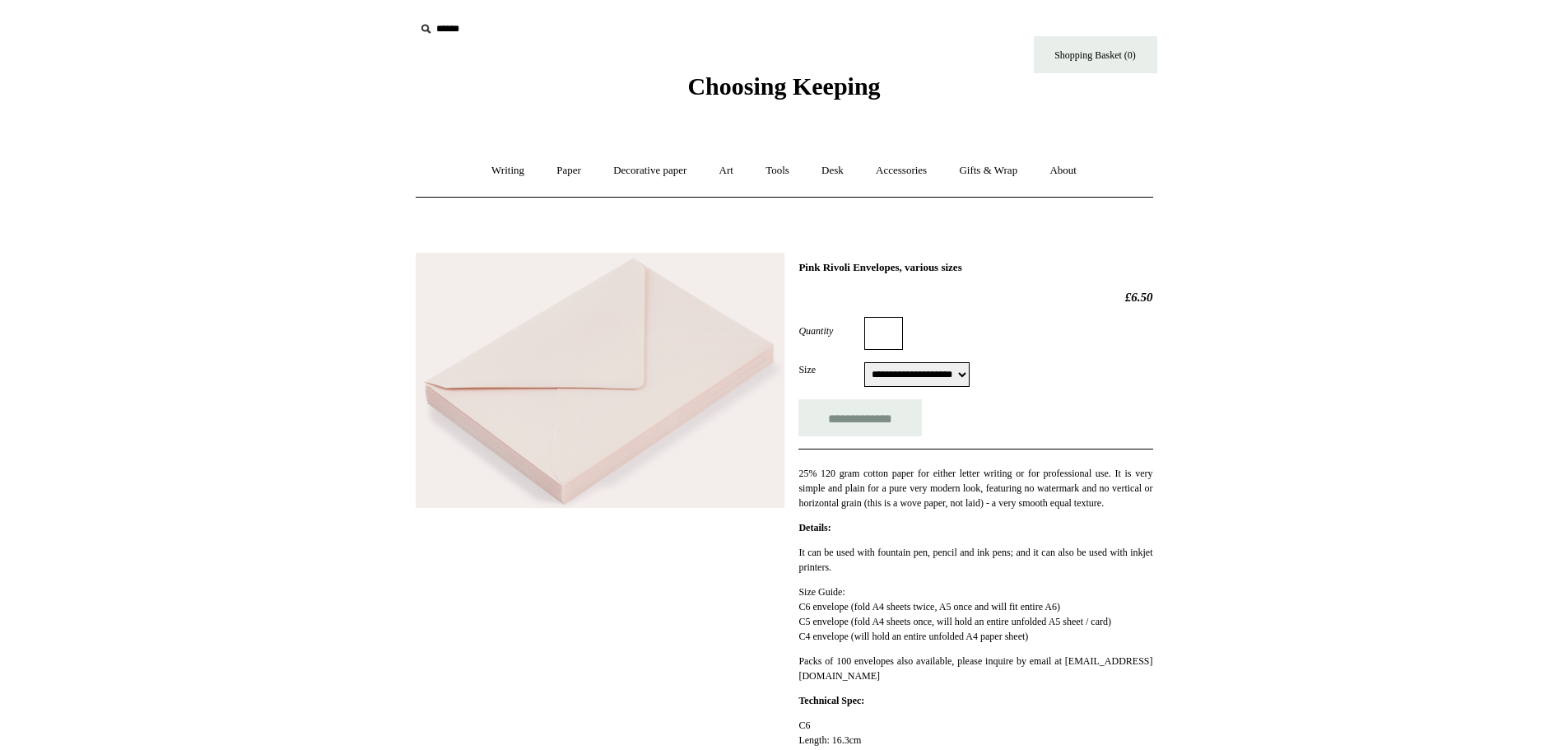
click at [883, 332] on input "Quantity" at bounding box center [882, 333] width 38 height 33
type input "*"
click at [798, 399] on input "**********" at bounding box center [860, 418] width 123 height 37
type input "**********"
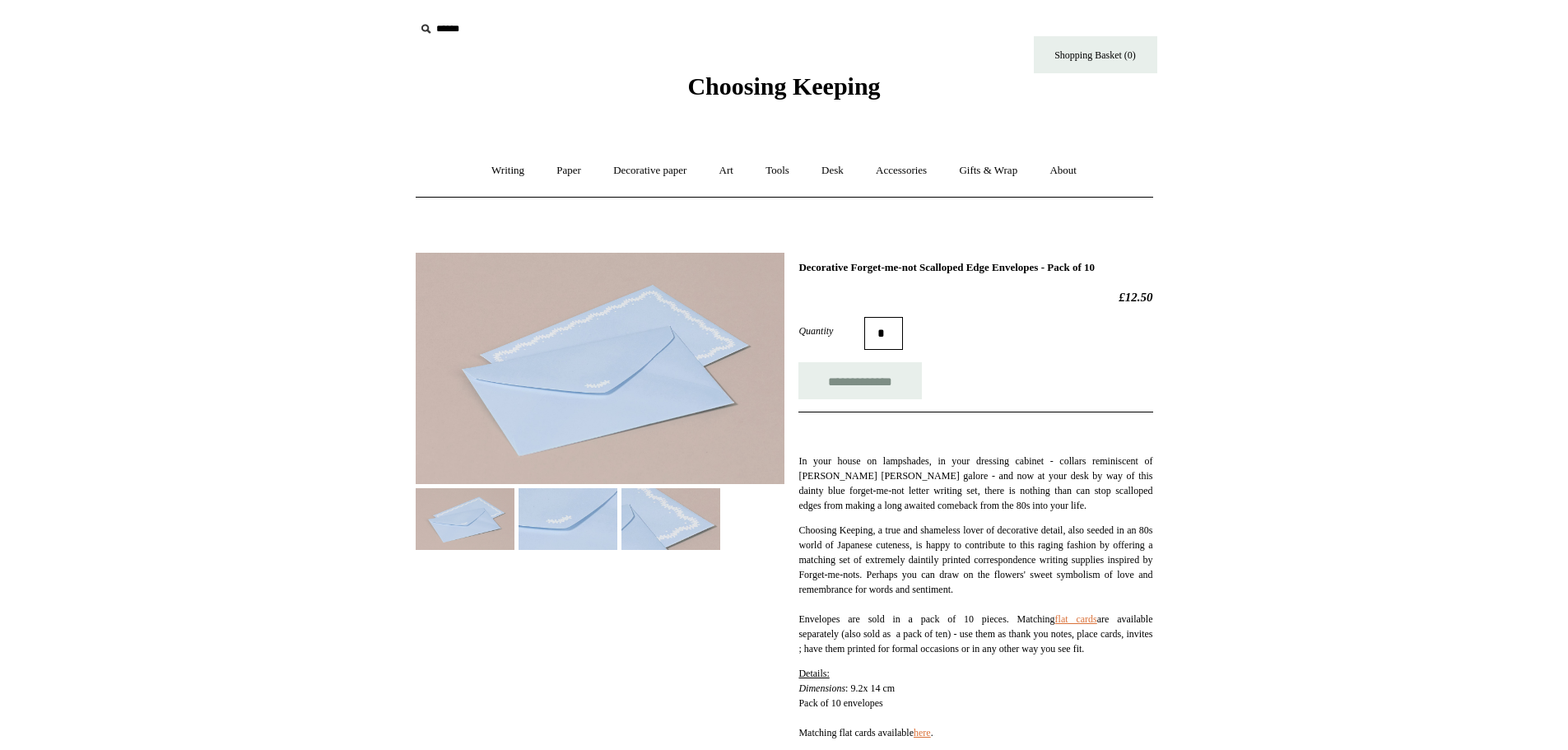
click at [604, 379] on img at bounding box center [600, 368] width 368 height 231
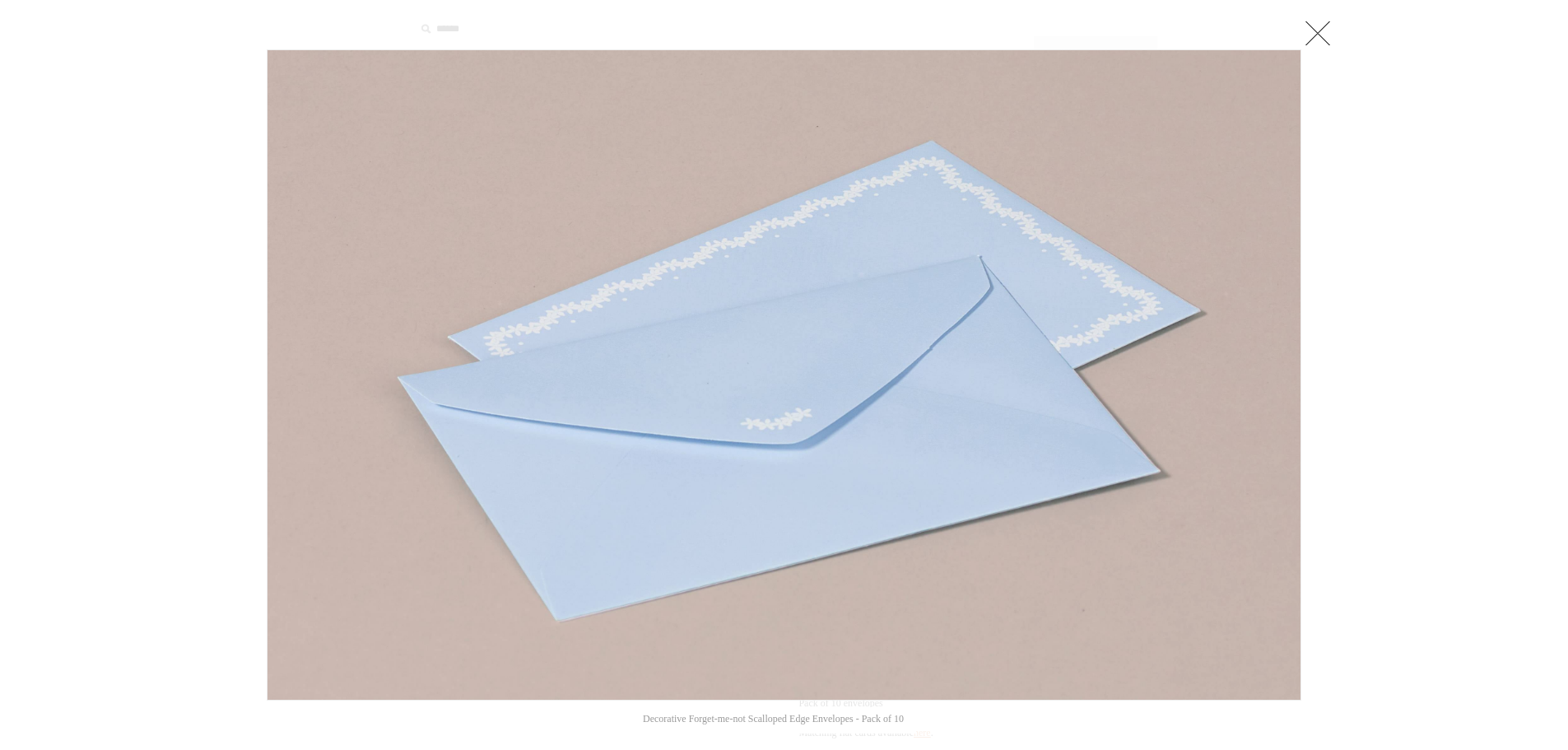
click at [755, 253] on img at bounding box center [784, 375] width 1033 height 649
click at [1334, 48] on div at bounding box center [784, 666] width 1568 height 1333
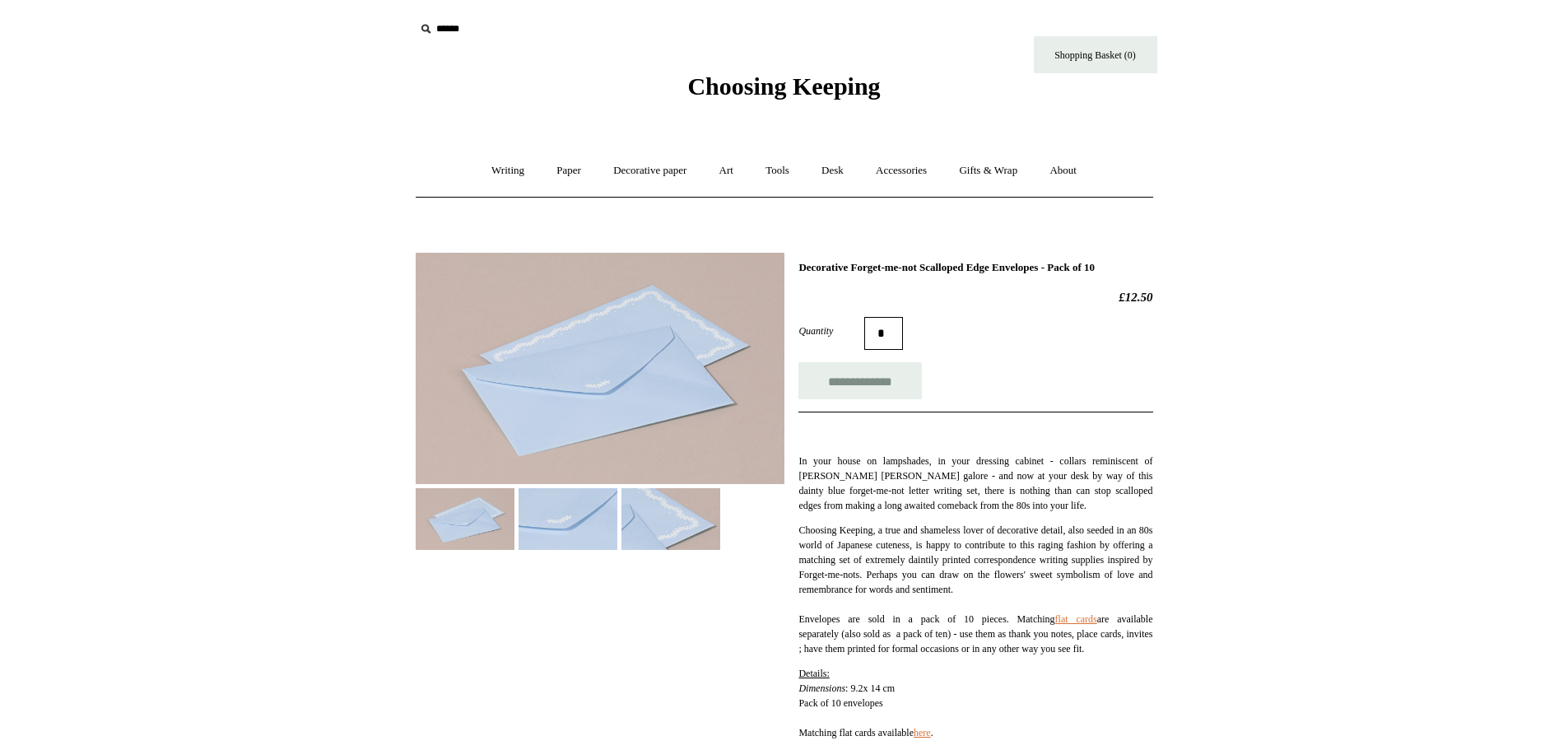
click at [599, 528] on img at bounding box center [568, 519] width 99 height 62
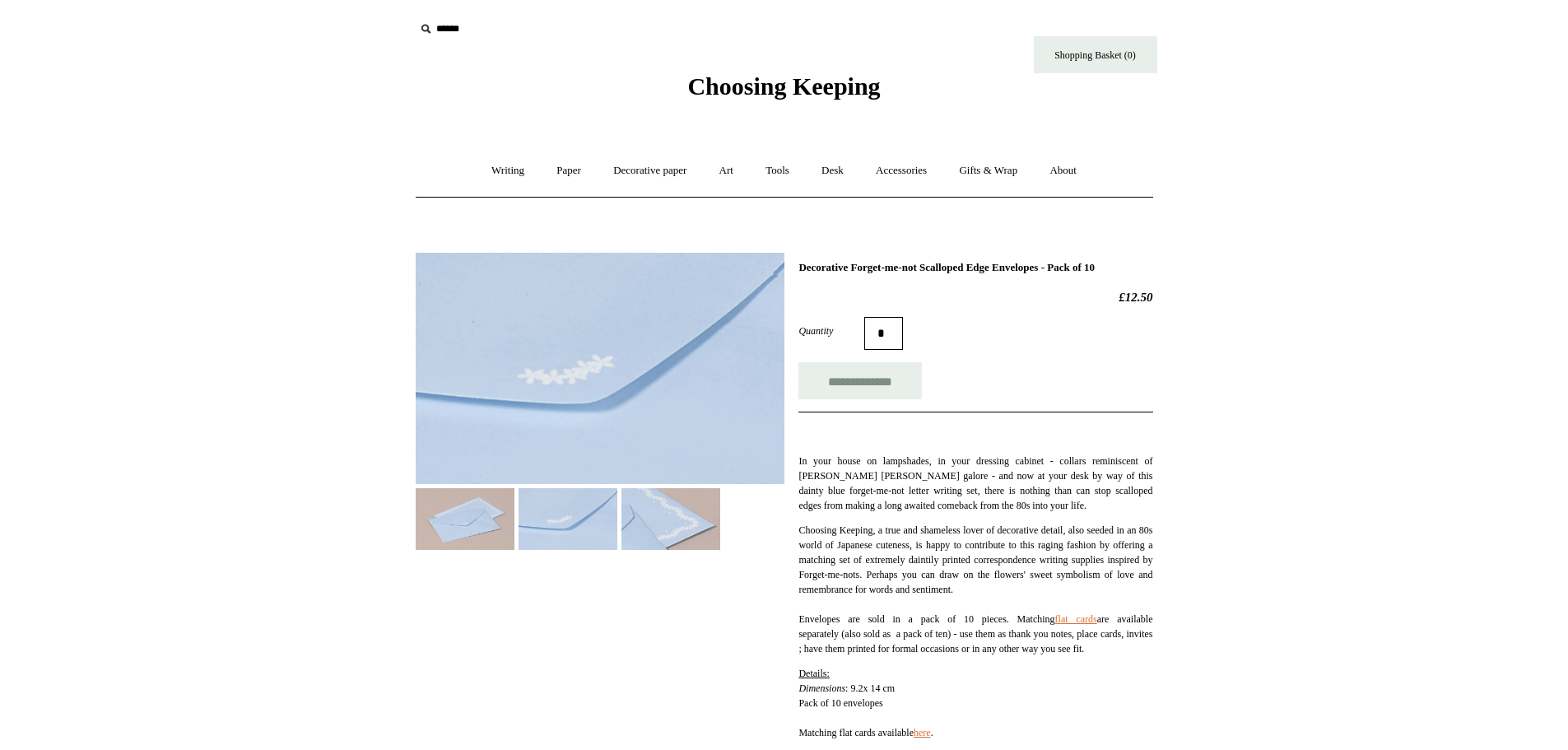
click at [548, 393] on img at bounding box center [600, 368] width 368 height 231
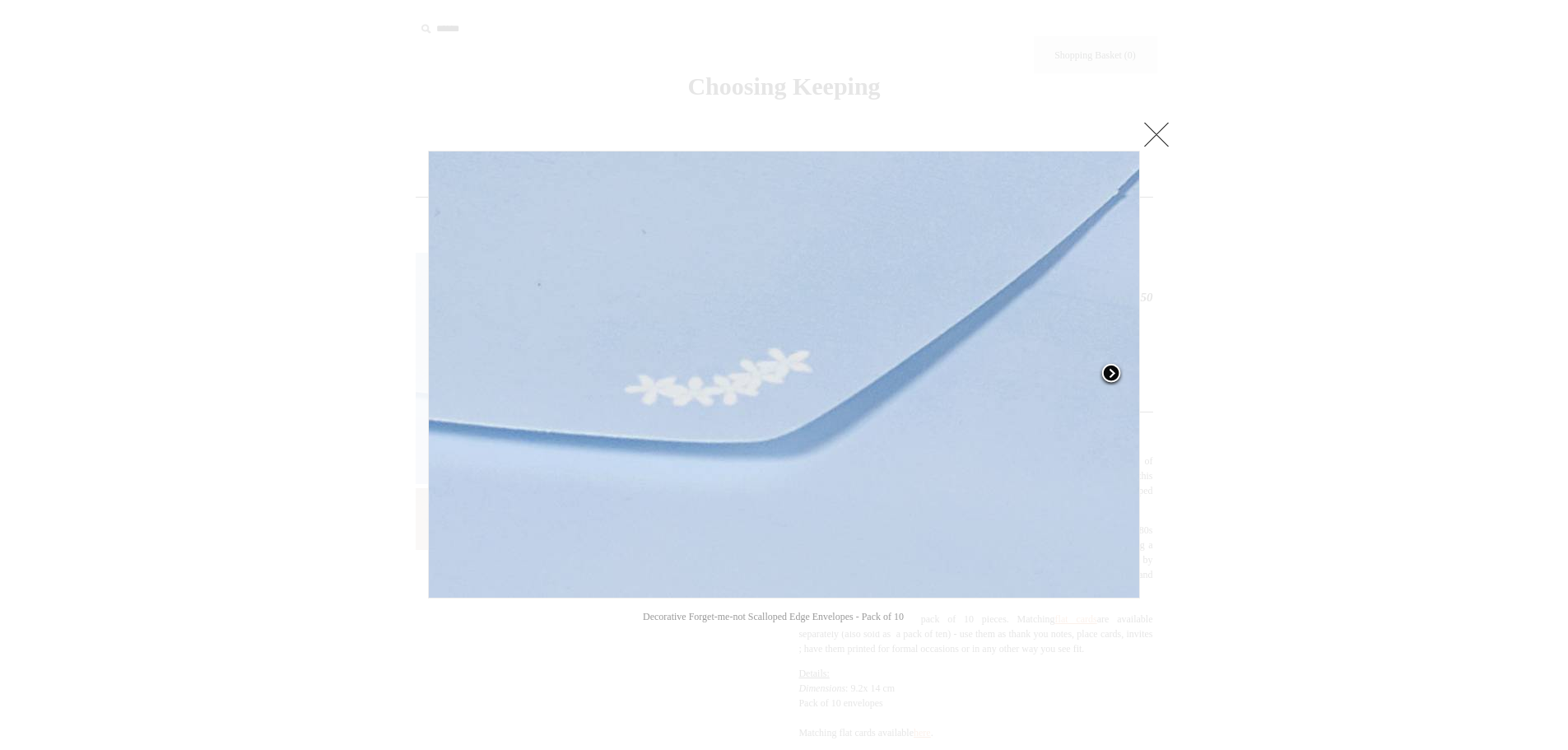
click at [1099, 375] on span at bounding box center [1111, 374] width 24 height 24
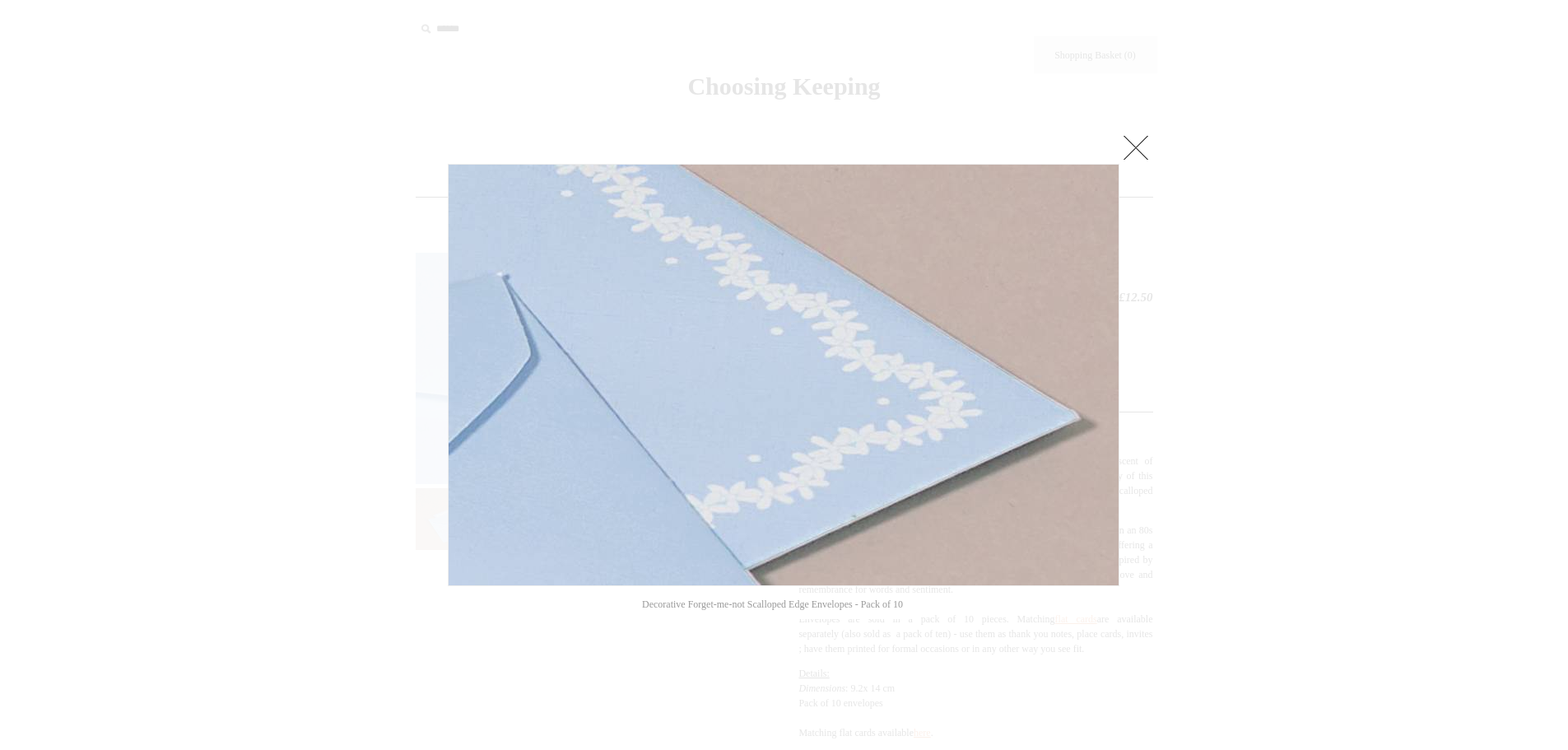
click at [1122, 150] on link at bounding box center [1135, 146] width 33 height 33
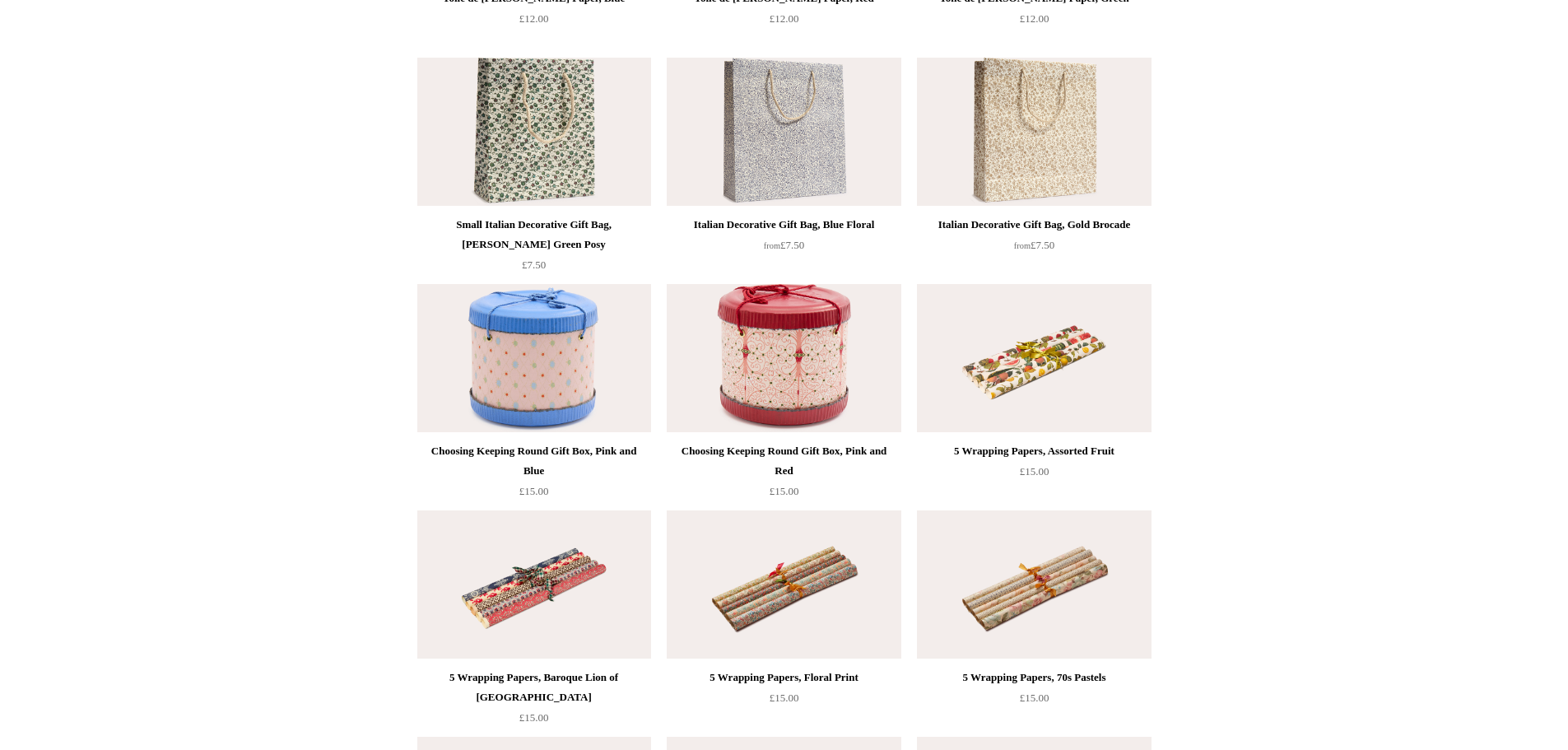
scroll to position [411, 0]
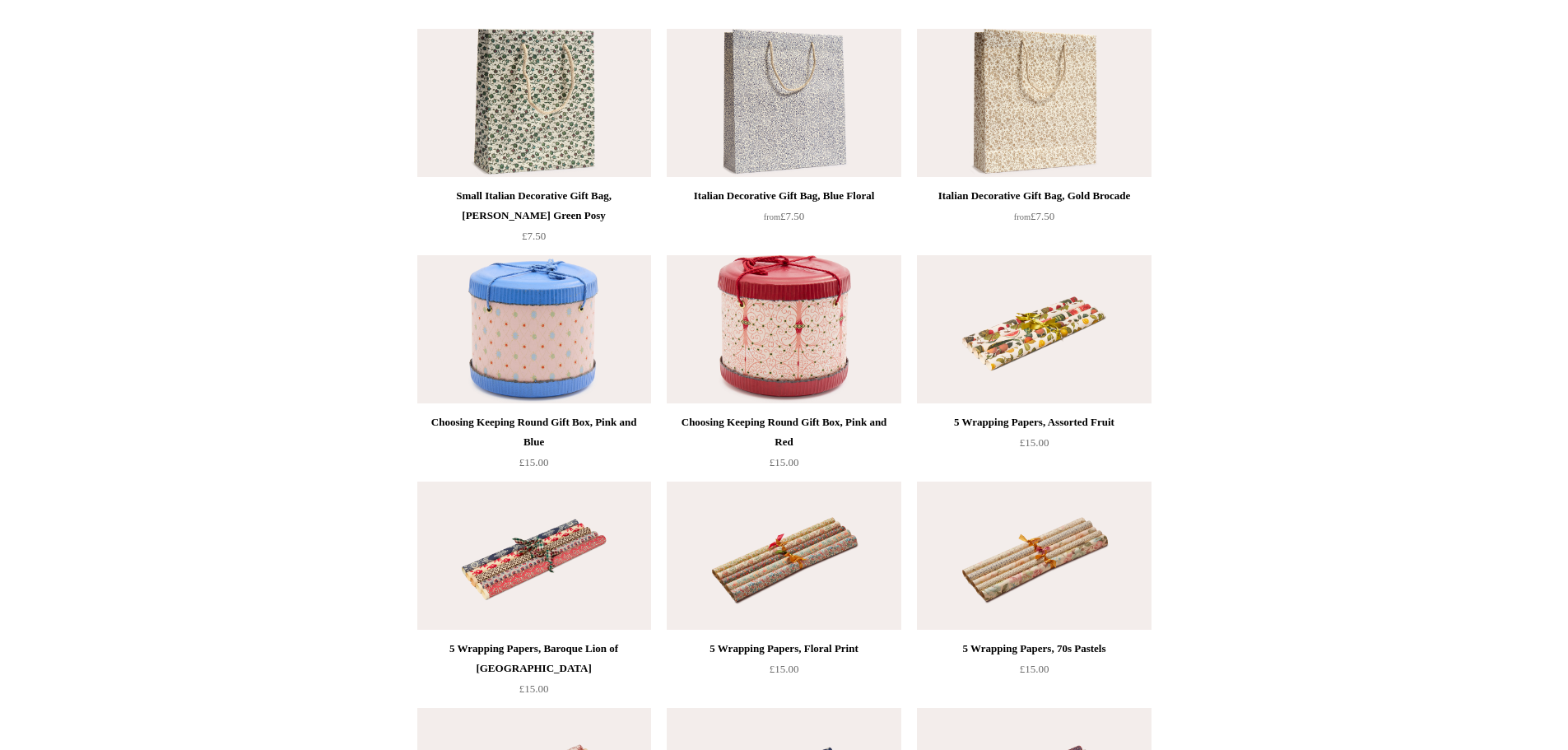
click at [1038, 339] on img at bounding box center [1034, 329] width 234 height 148
click at [584, 539] on img at bounding box center [534, 555] width 234 height 148
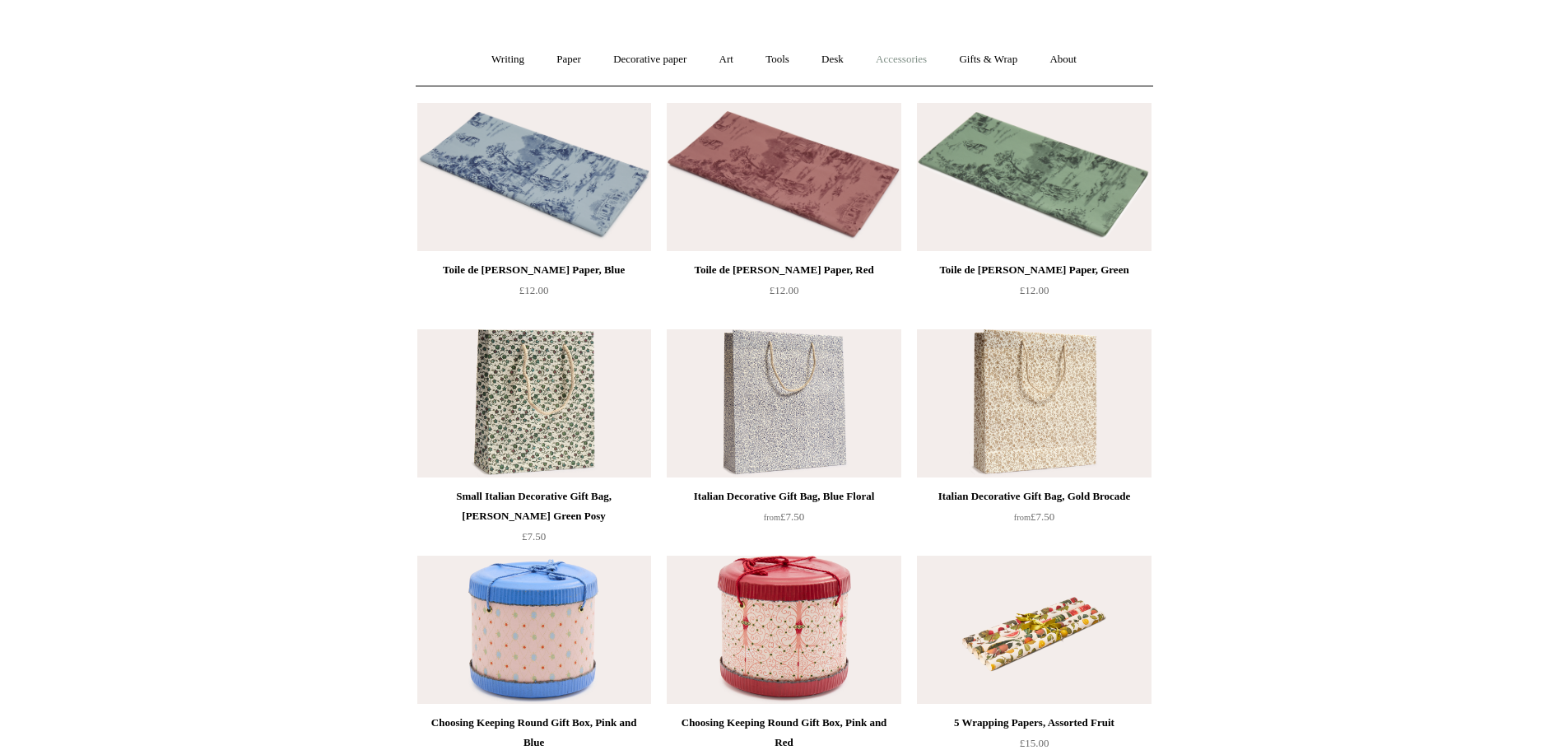
scroll to position [0, 0]
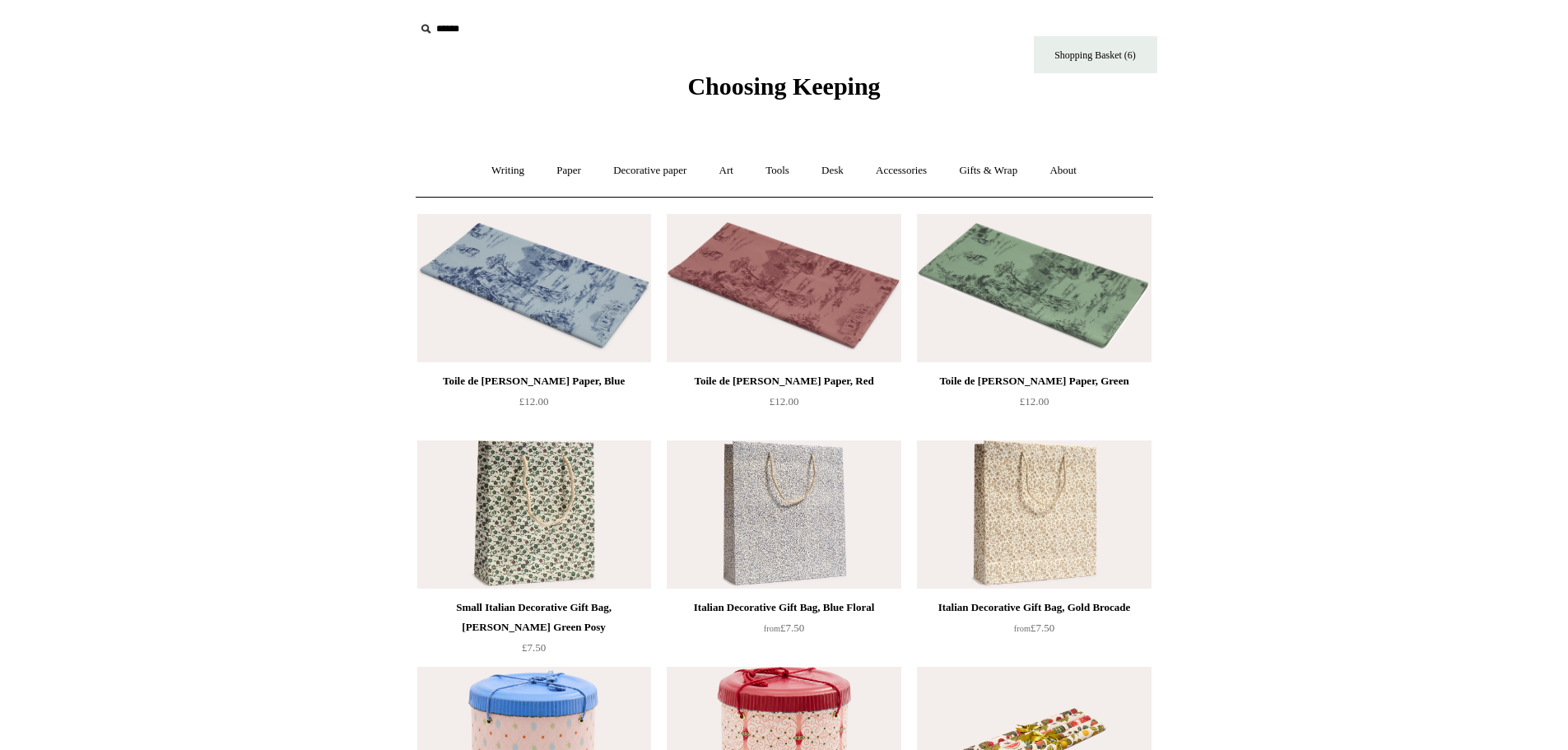
click at [445, 28] on input "text" at bounding box center [516, 29] width 202 height 31
type input "**********"
click at [594, 14] on input "*" at bounding box center [603, 28] width 17 height 29
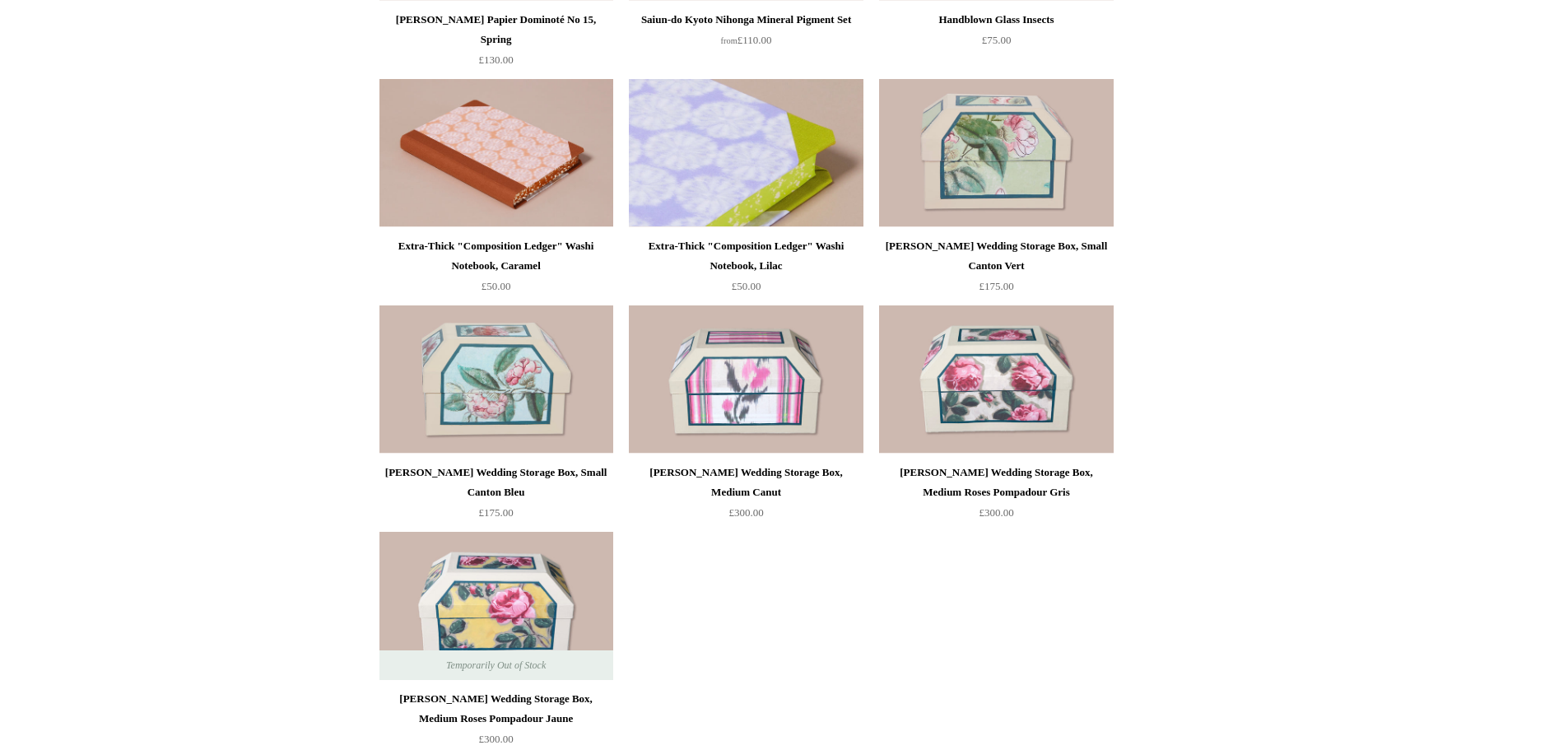
scroll to position [2469, 0]
